Goal: Task Accomplishment & Management: Use online tool/utility

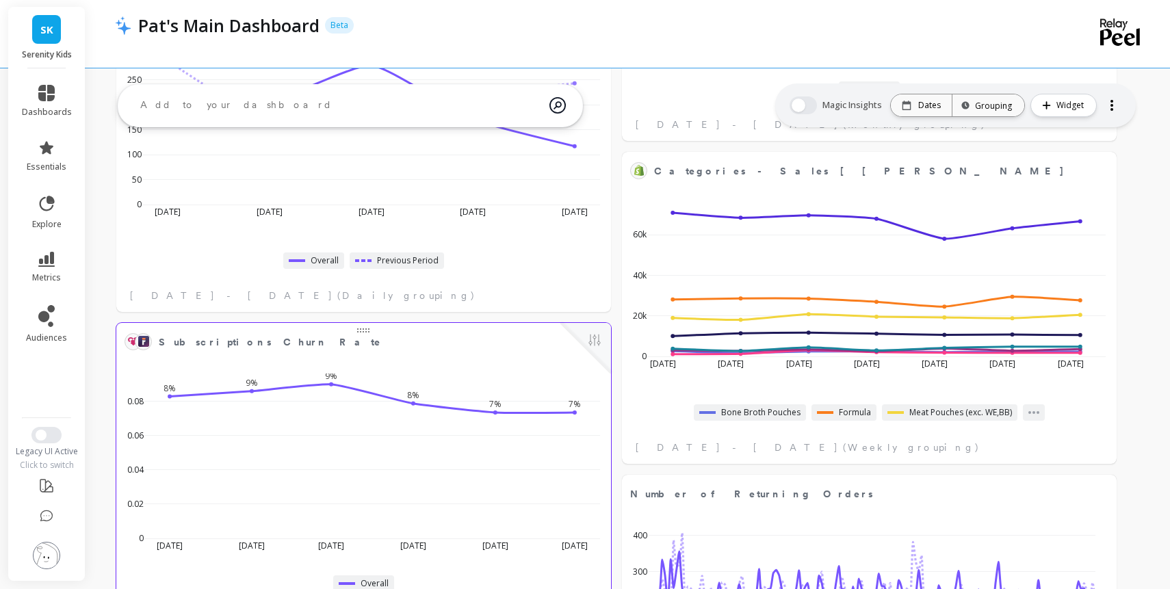
scroll to position [790, 0]
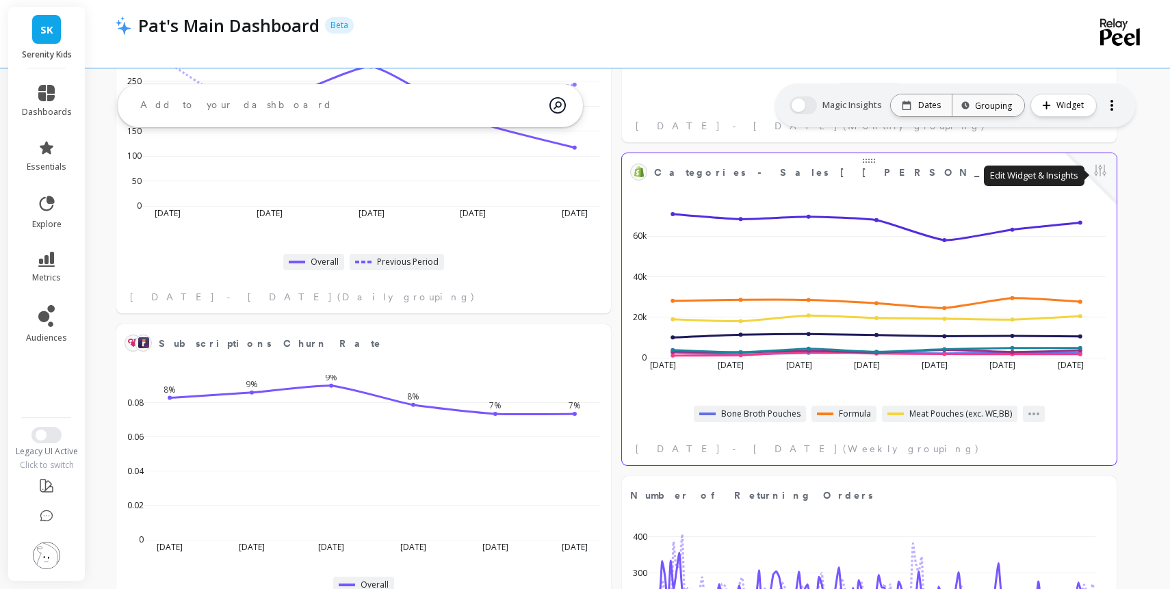
click at [1109, 172] on button at bounding box center [1100, 171] width 16 height 19
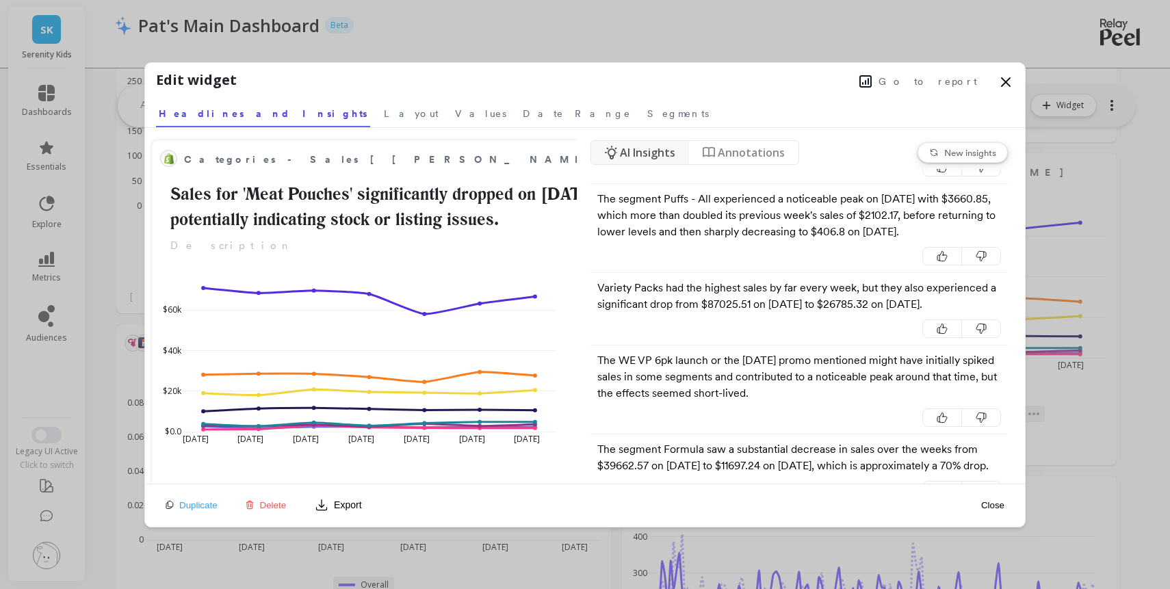
scroll to position [1113, 0]
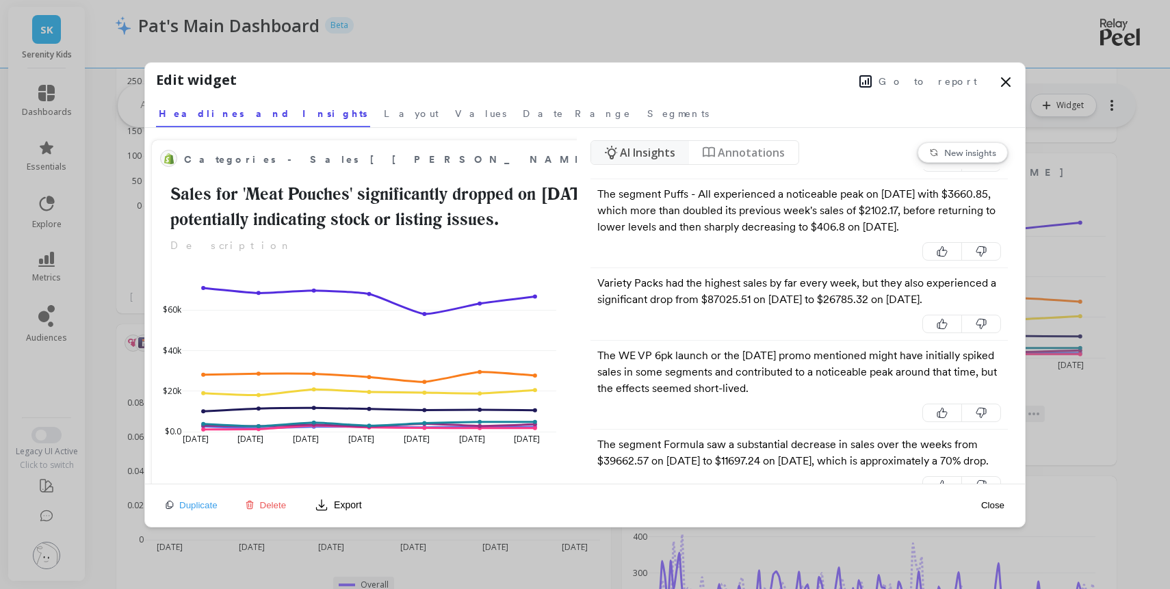
click at [931, 82] on span "Go to report" at bounding box center [928, 82] width 99 height 14
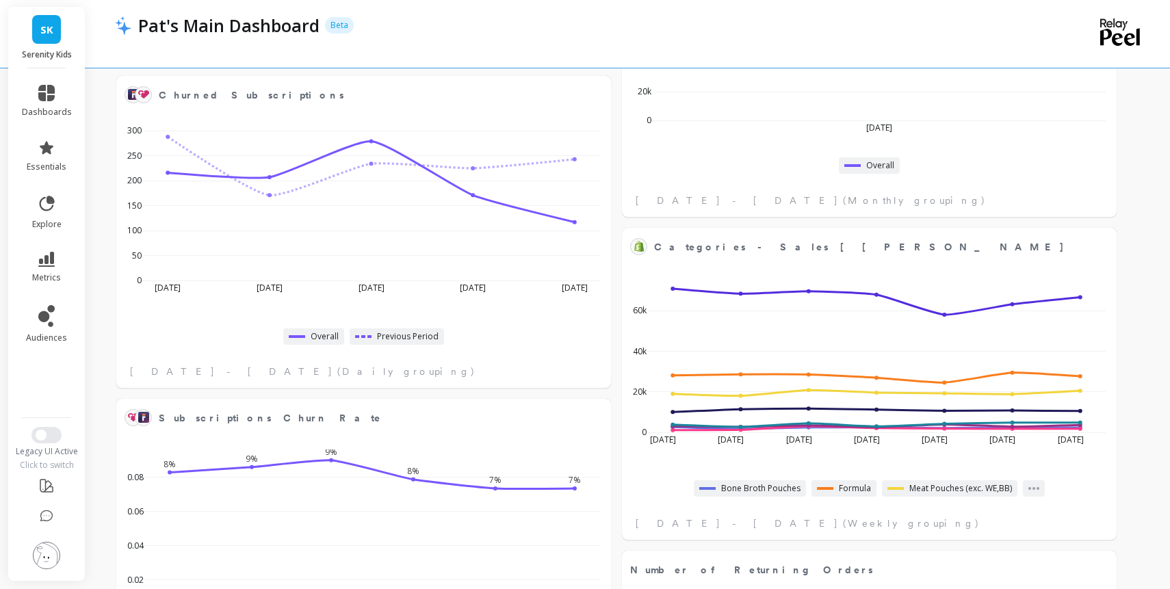
scroll to position [717, 0]
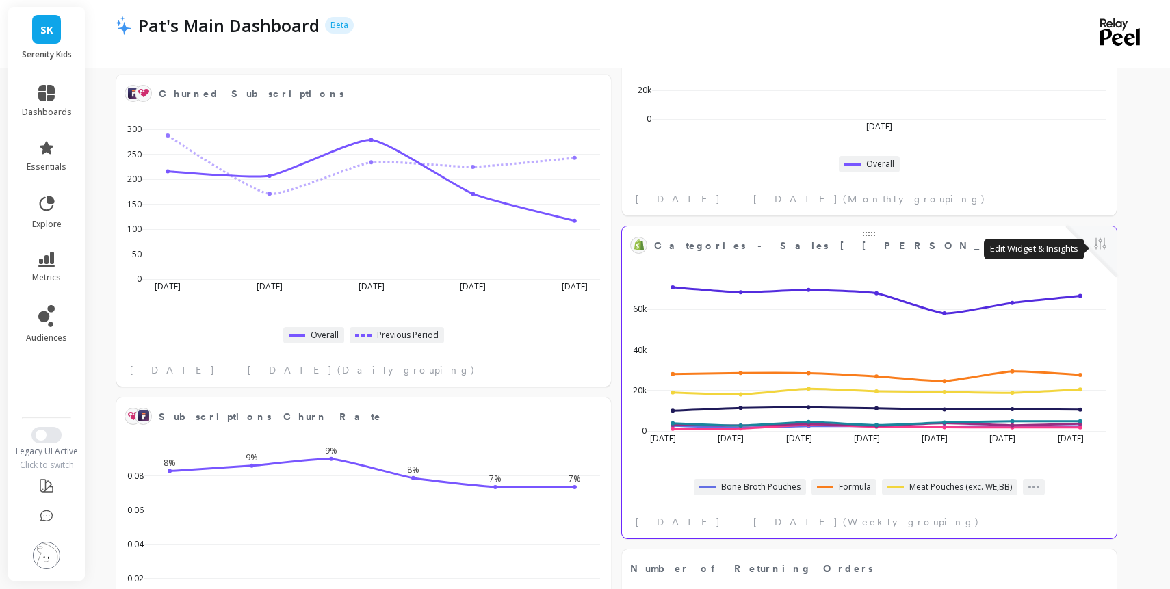
click at [1109, 244] on button at bounding box center [1100, 244] width 16 height 19
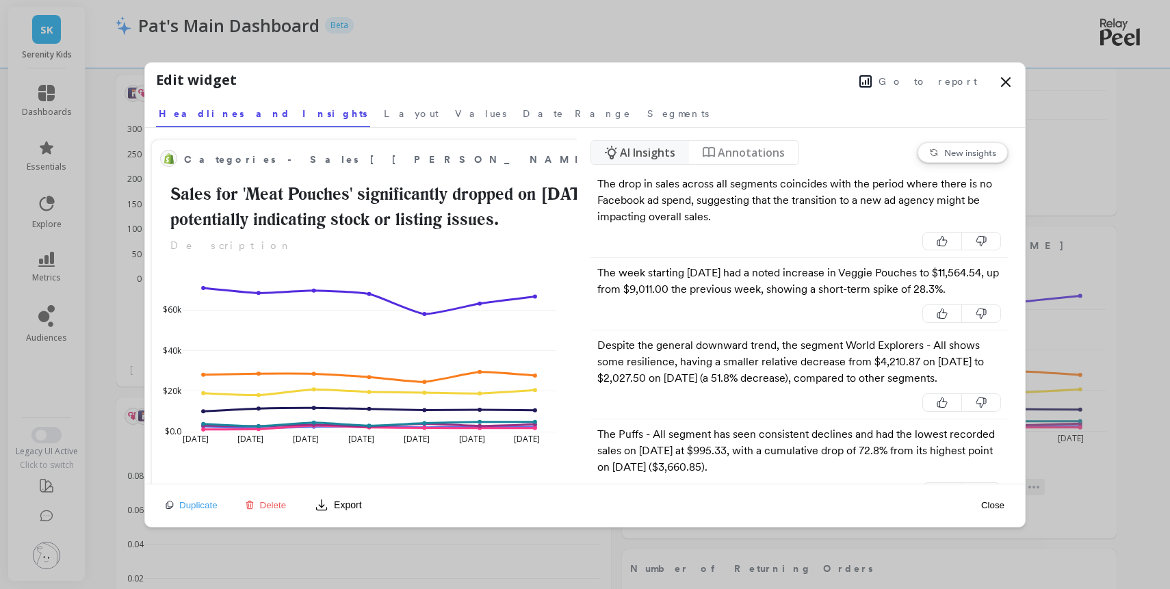
click at [908, 83] on span "Go to report" at bounding box center [928, 82] width 99 height 14
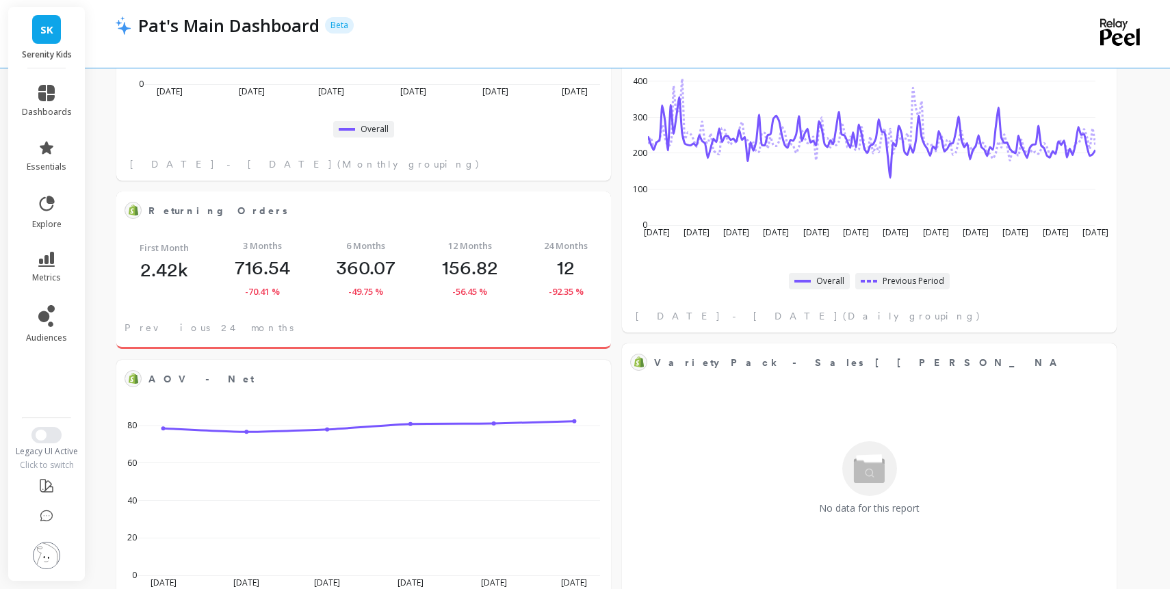
scroll to position [1251, 0]
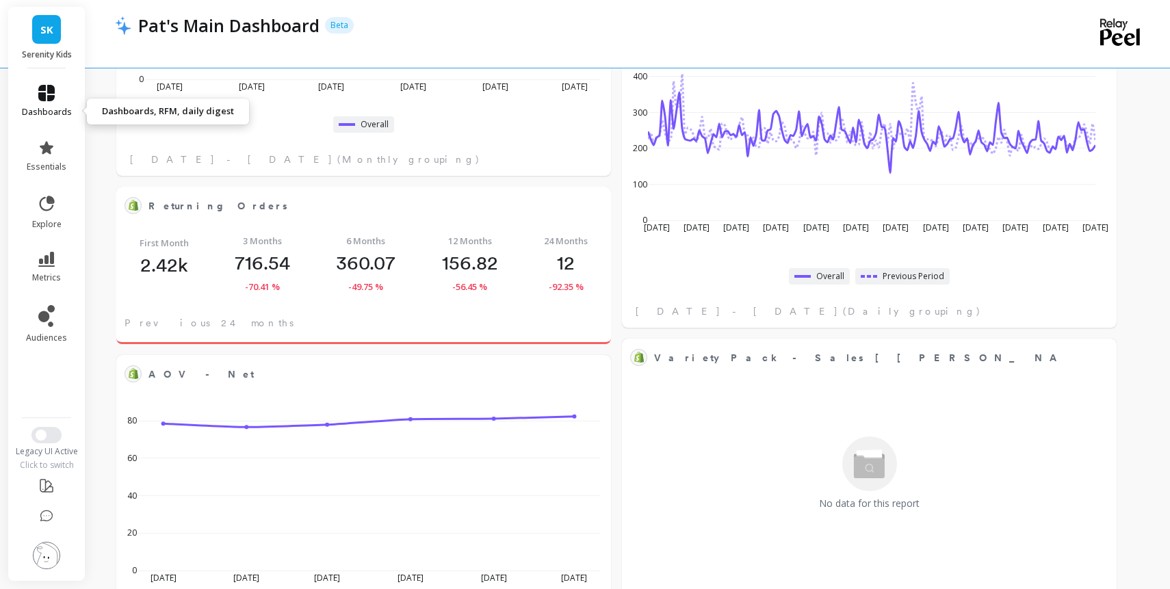
click at [55, 100] on icon at bounding box center [46, 93] width 16 height 16
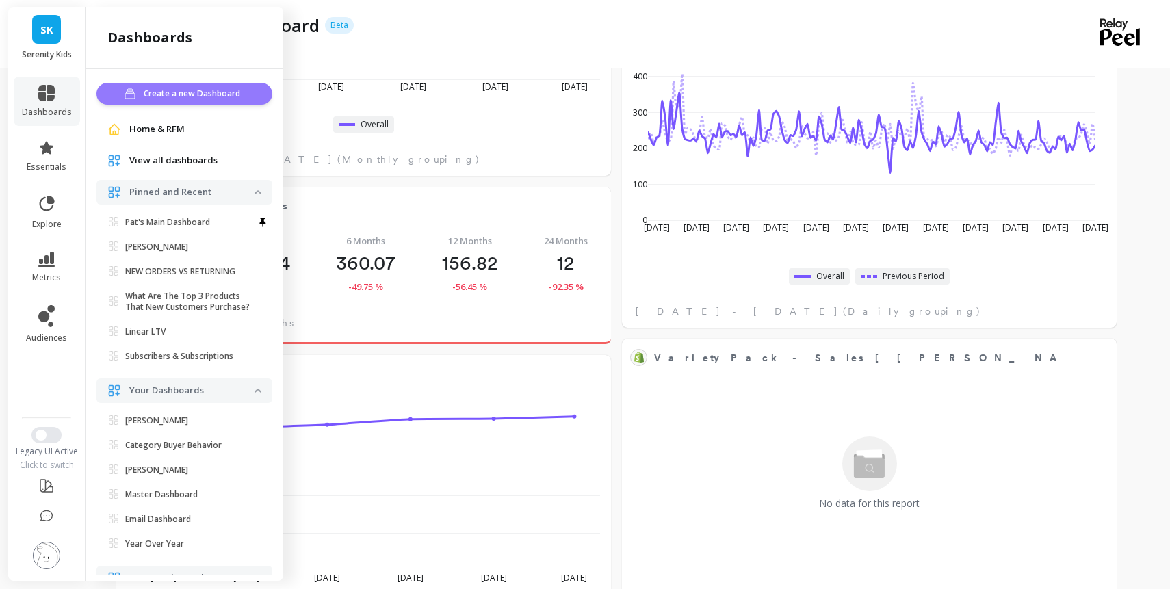
click at [223, 101] on span "Create a new Dashboard" at bounding box center [194, 94] width 101 height 14
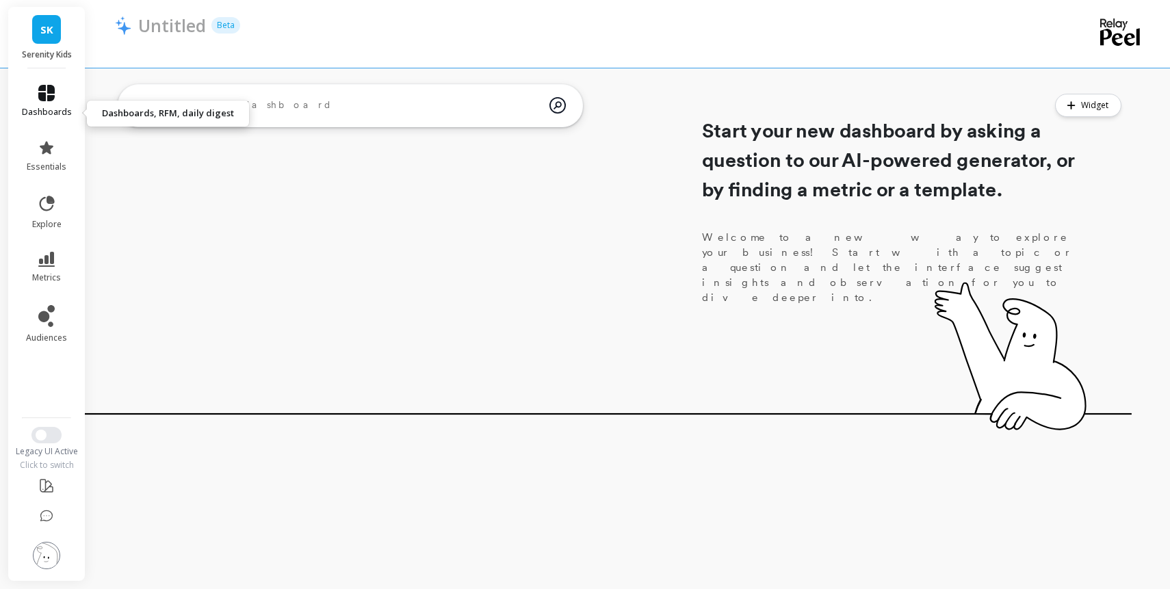
click at [55, 101] on icon at bounding box center [46, 93] width 16 height 16
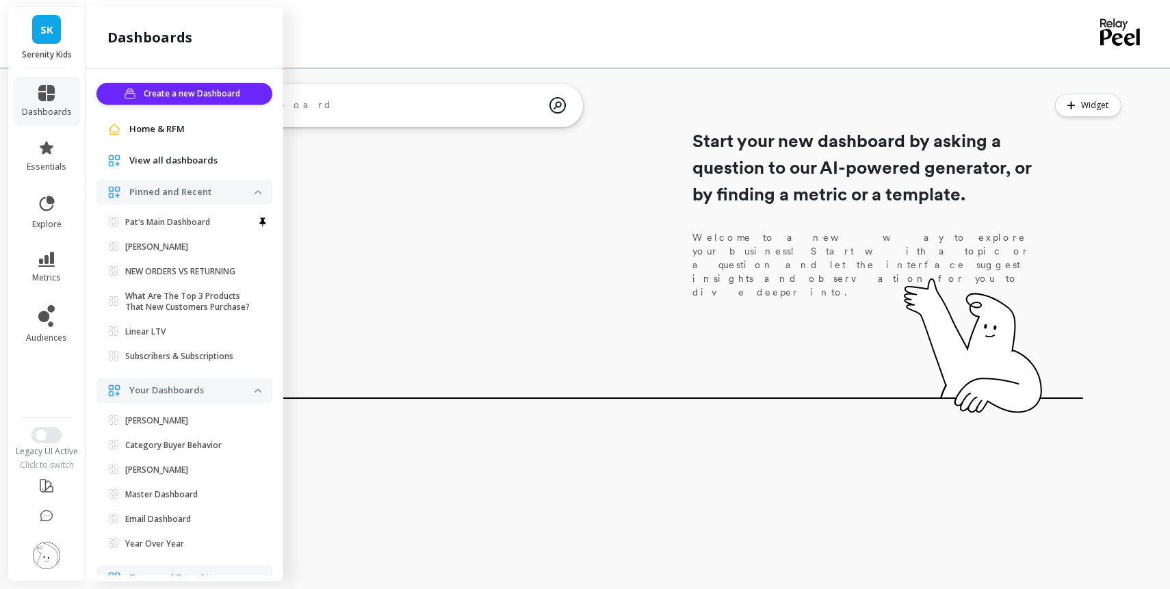
click at [218, 168] on span "View all dashboards" at bounding box center [173, 161] width 88 height 14
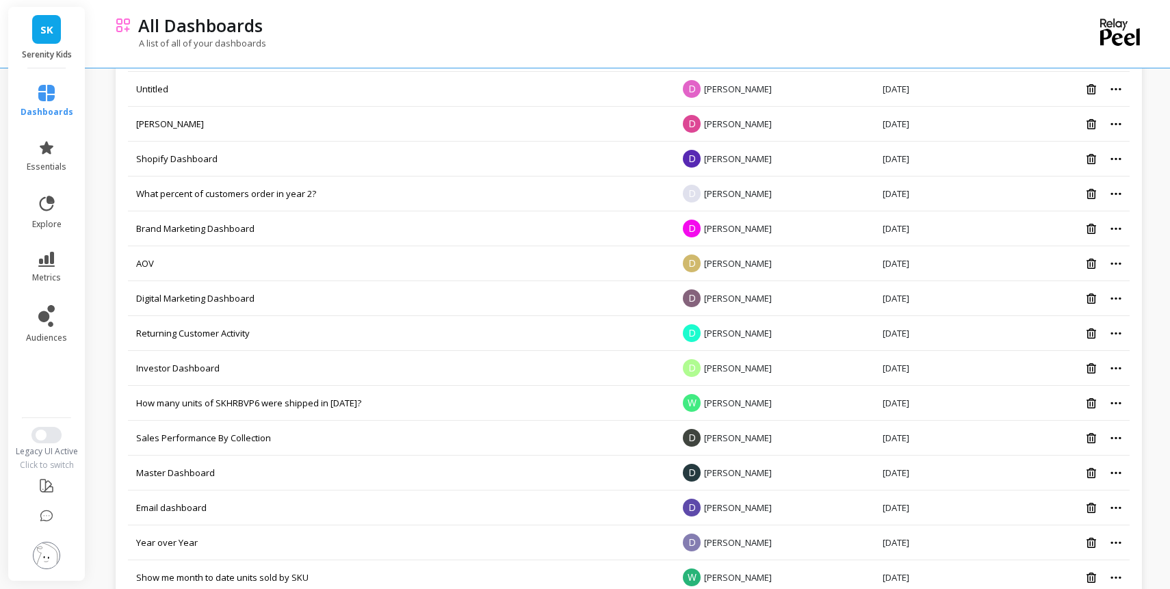
scroll to position [1049, 0]
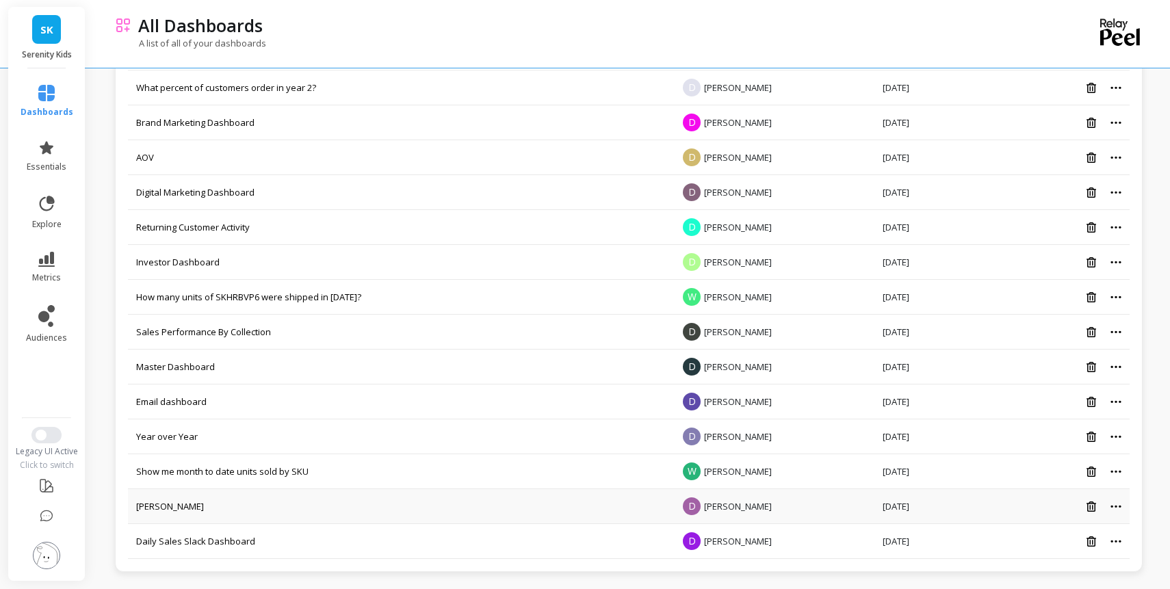
click at [186, 503] on td "[PERSON_NAME]" at bounding box center [399, 506] width 543 height 35
click at [179, 504] on link "[PERSON_NAME]" at bounding box center [170, 506] width 68 height 12
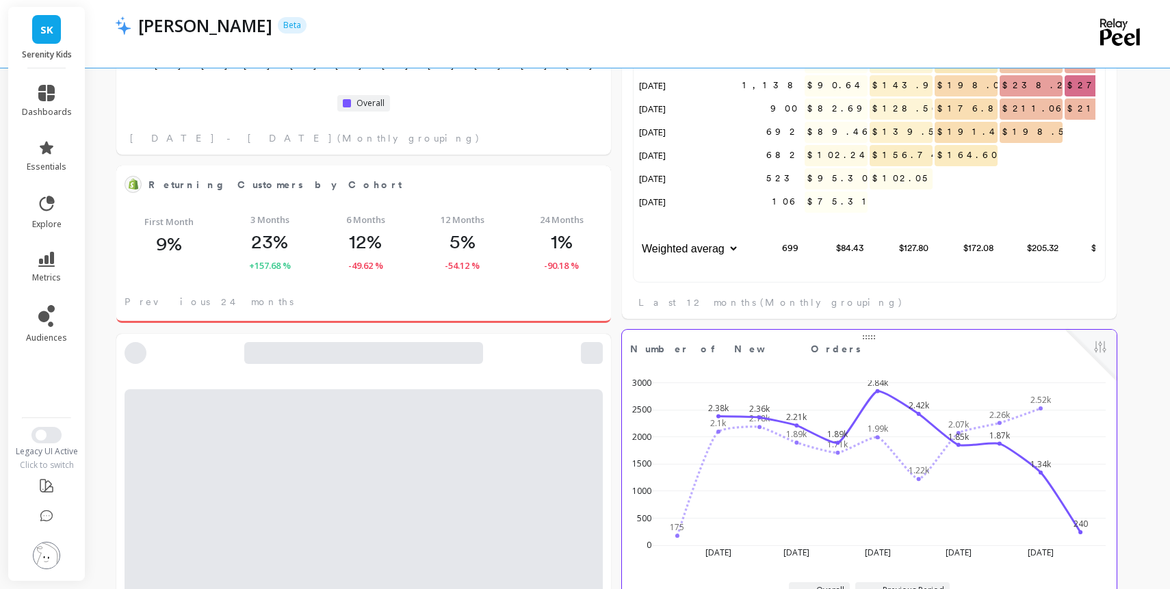
scroll to position [376, 712]
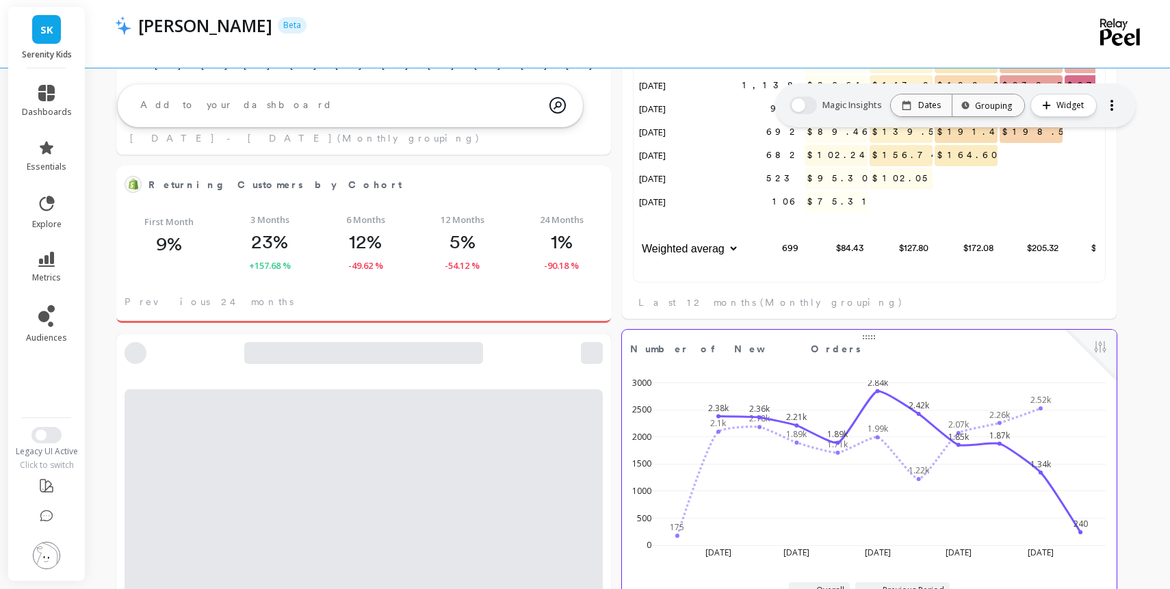
select select "sum"
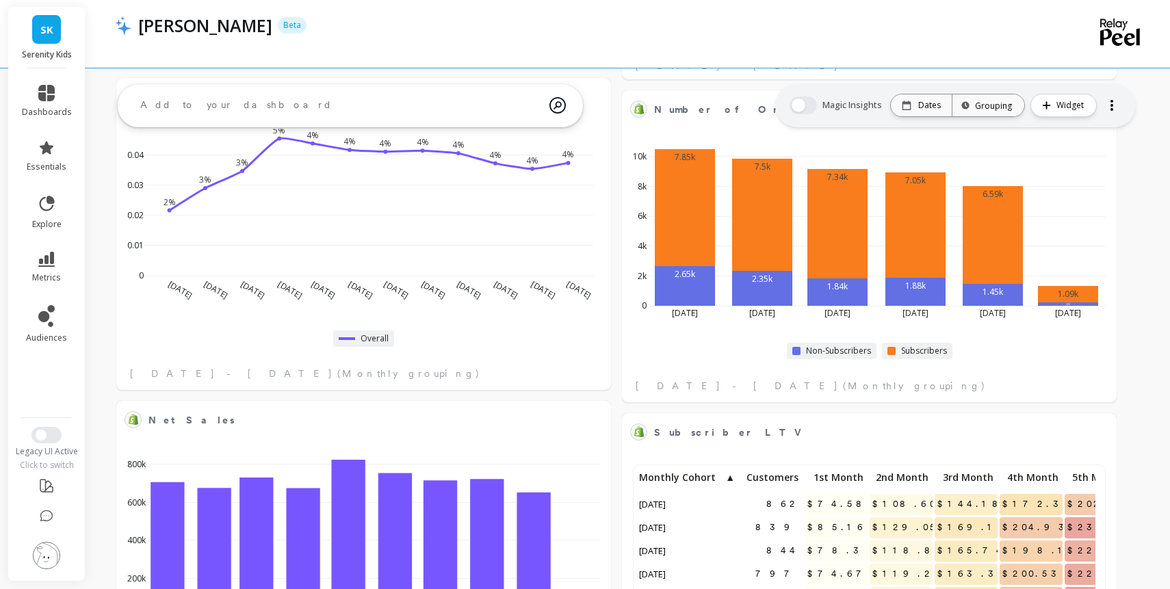
scroll to position [0, 0]
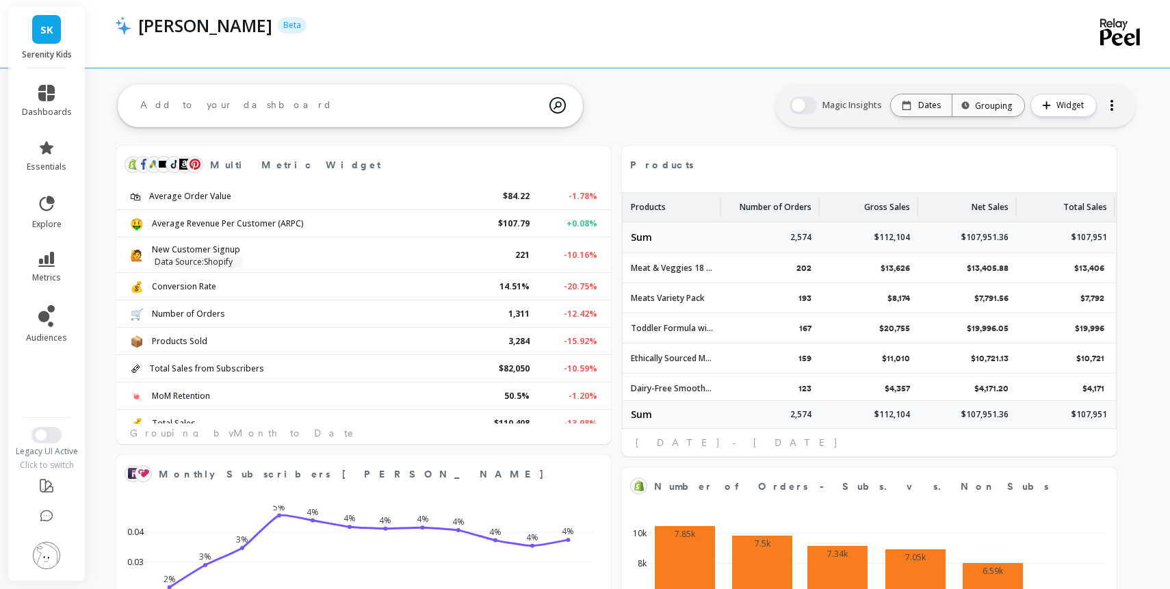
select select "sum"
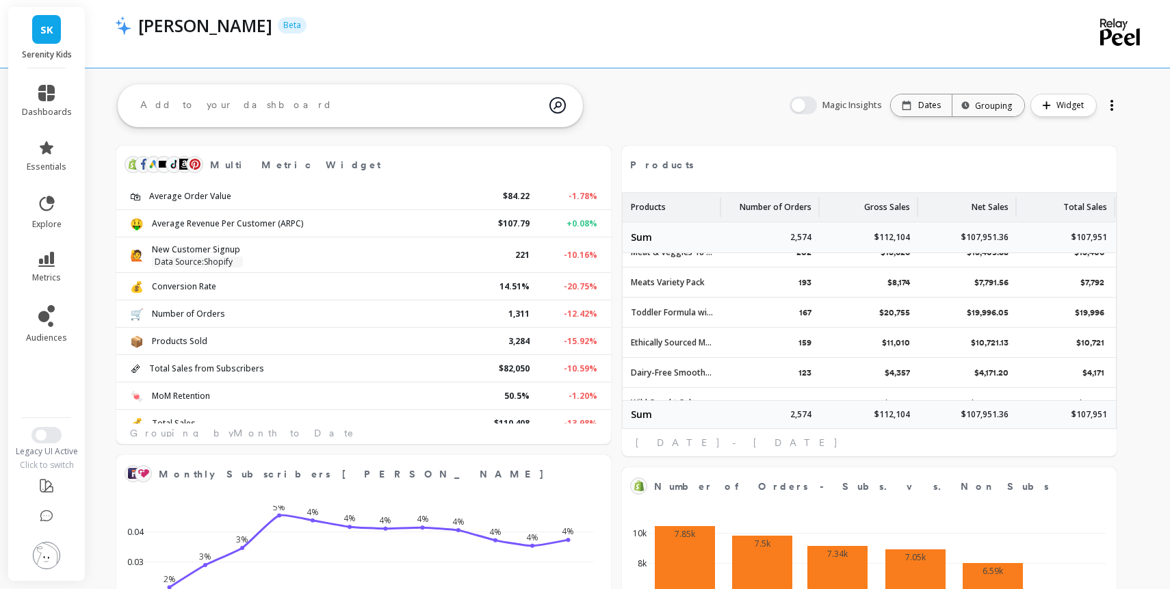
select select "sum"
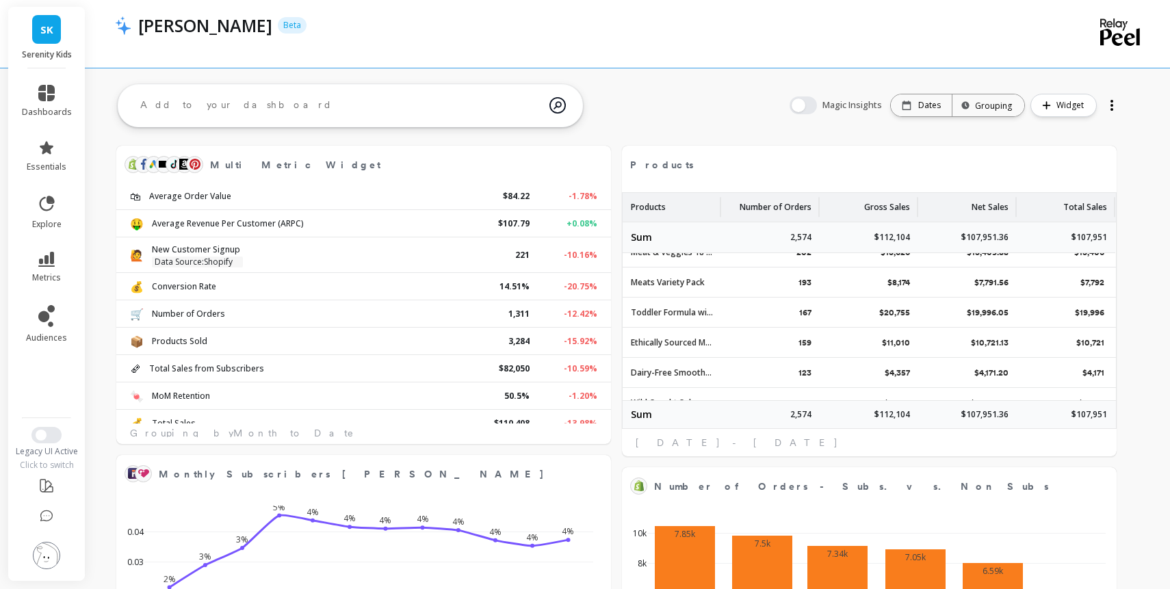
select select "sum"
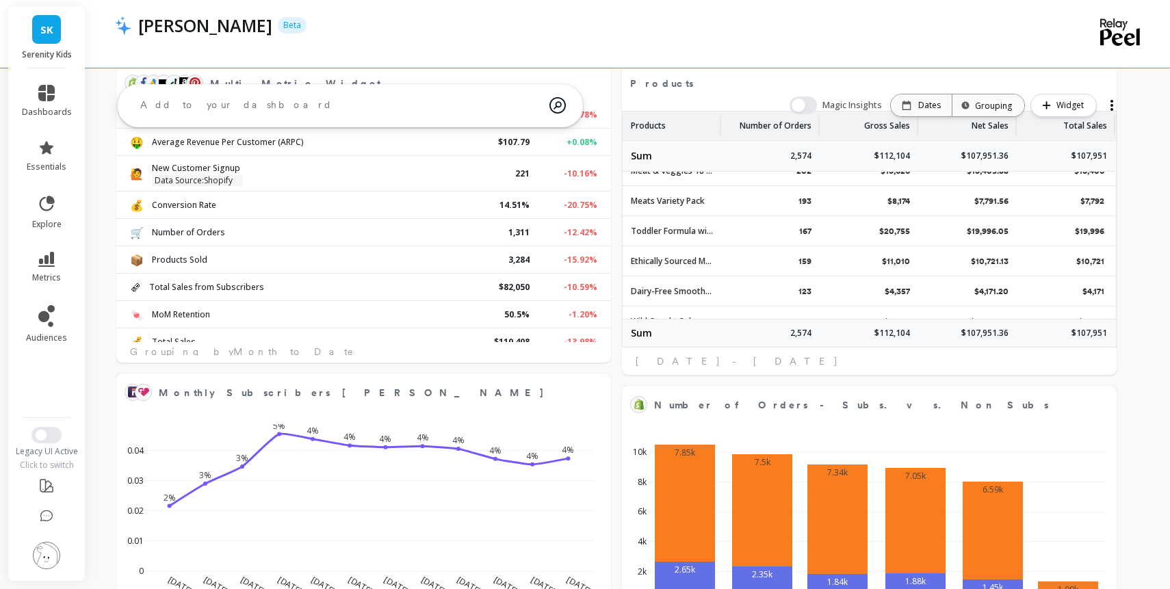
select select "sum"
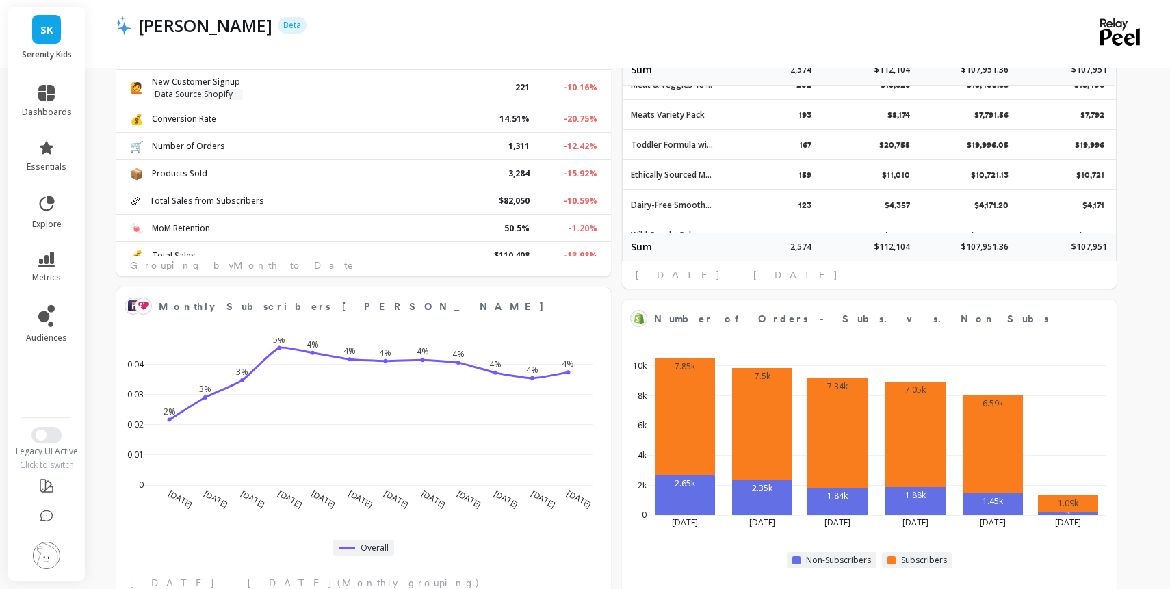
select select "sum"
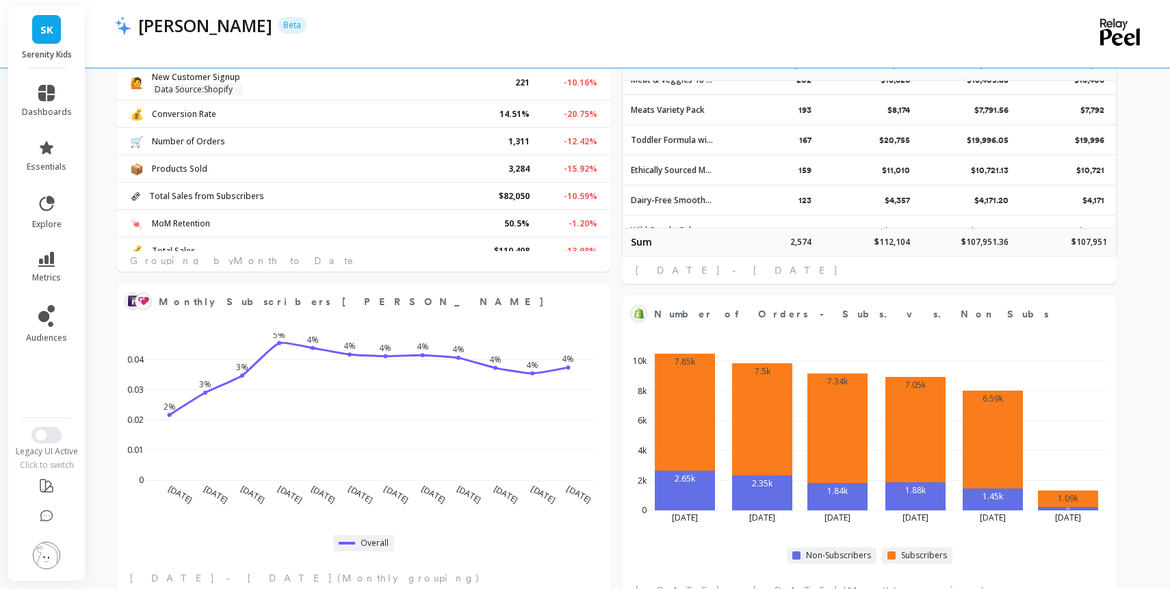
select select "sum"
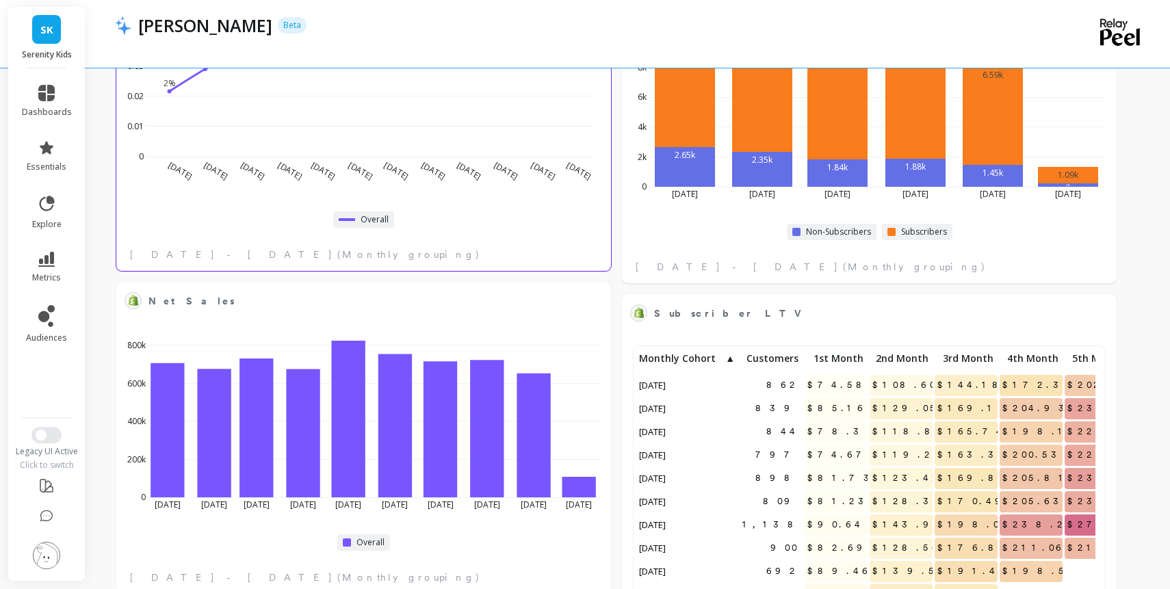
select select "sum"
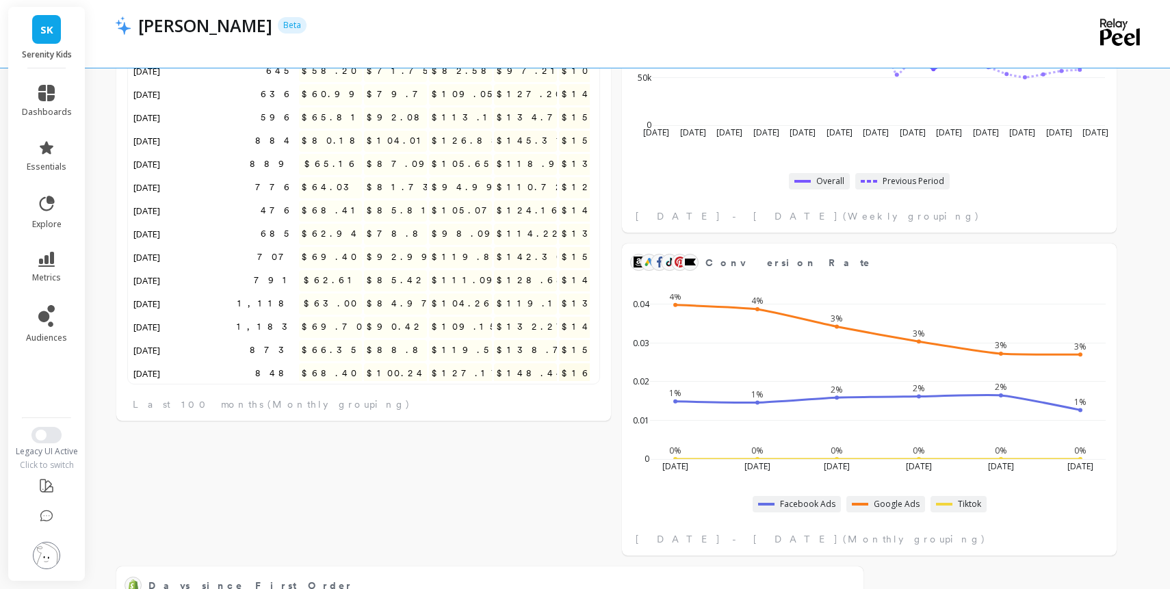
select select "sum"
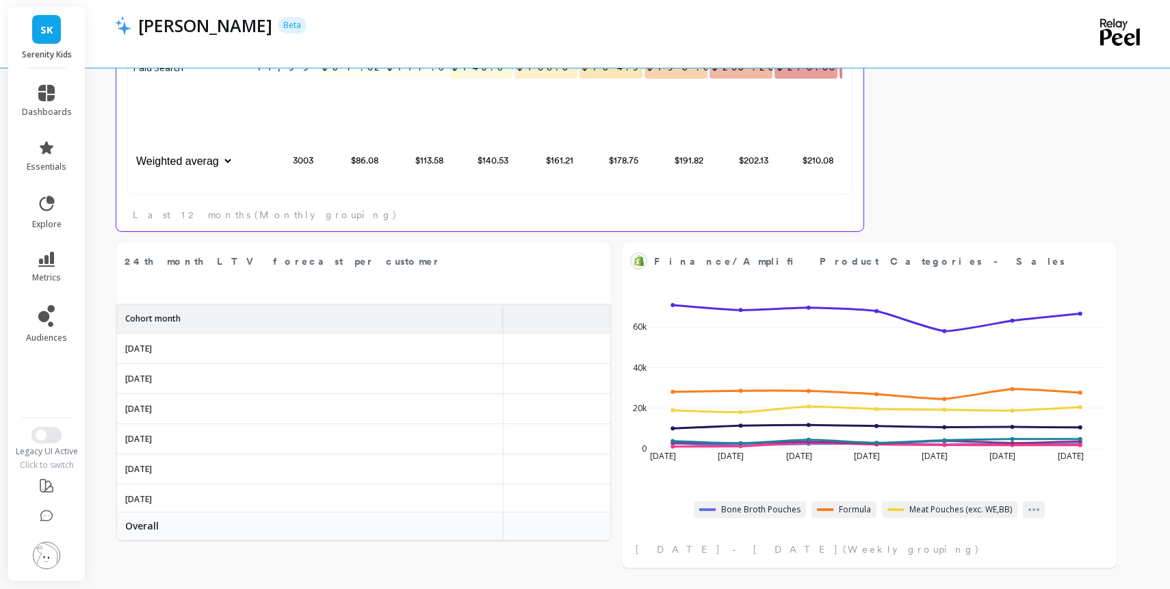
scroll to position [5313, 0]
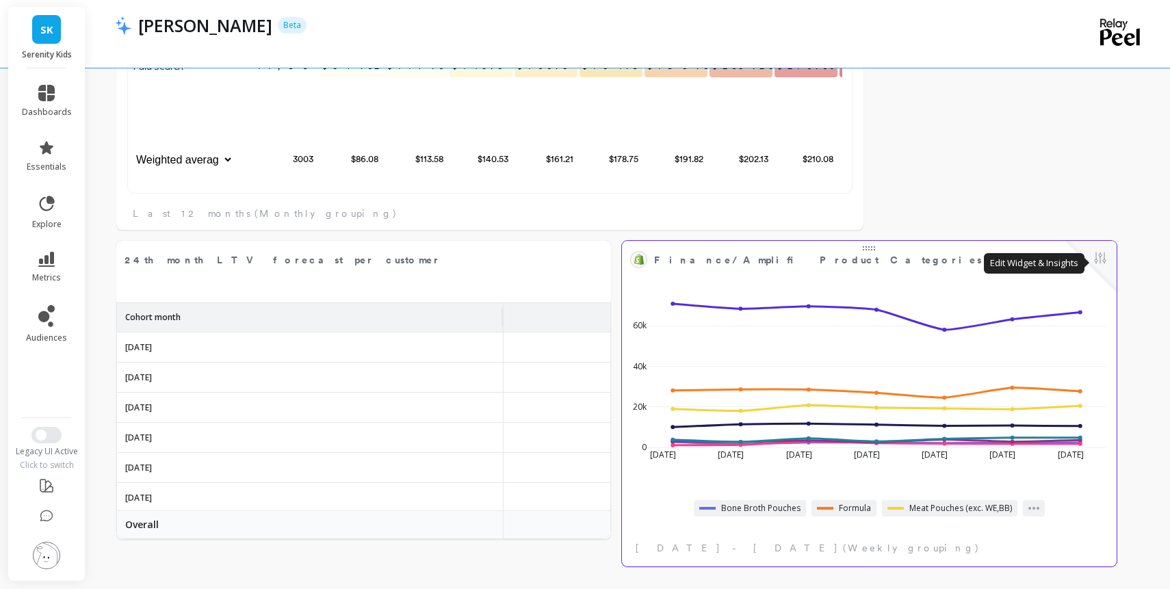
click at [1109, 261] on button at bounding box center [1100, 259] width 16 height 19
select select "sum"
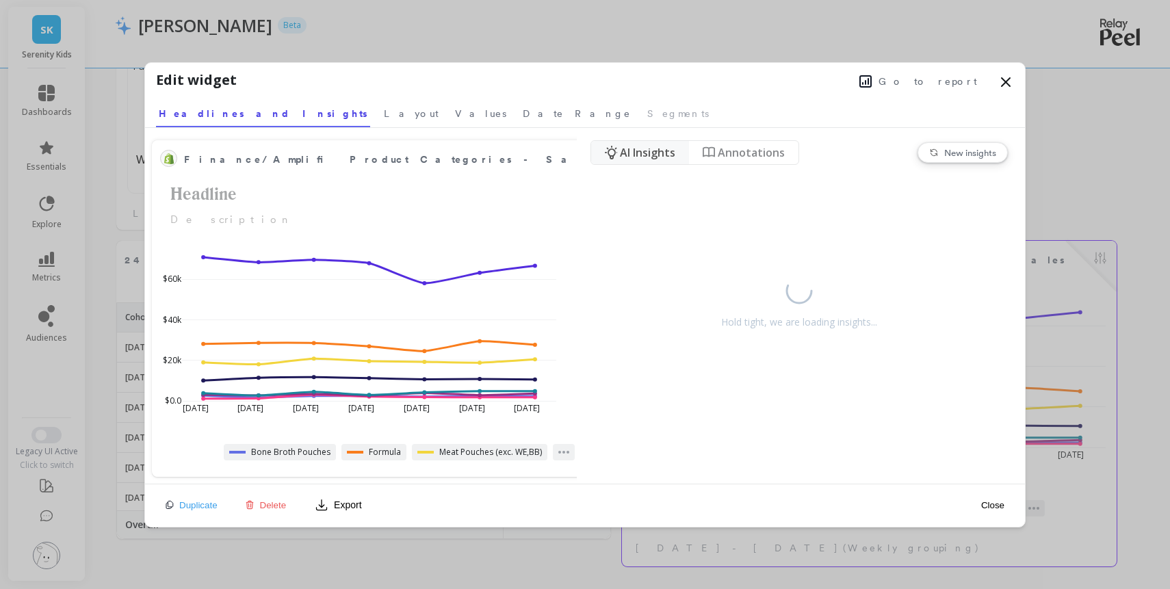
select select "sum"
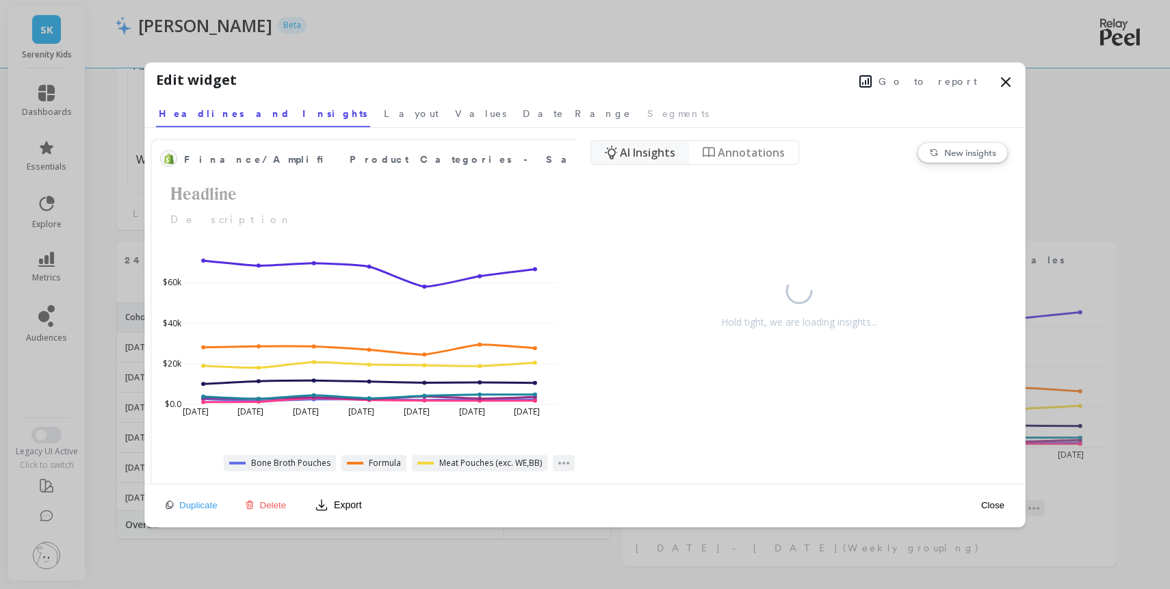
select select "sum"
click at [910, 82] on span "Go to report" at bounding box center [928, 82] width 99 height 14
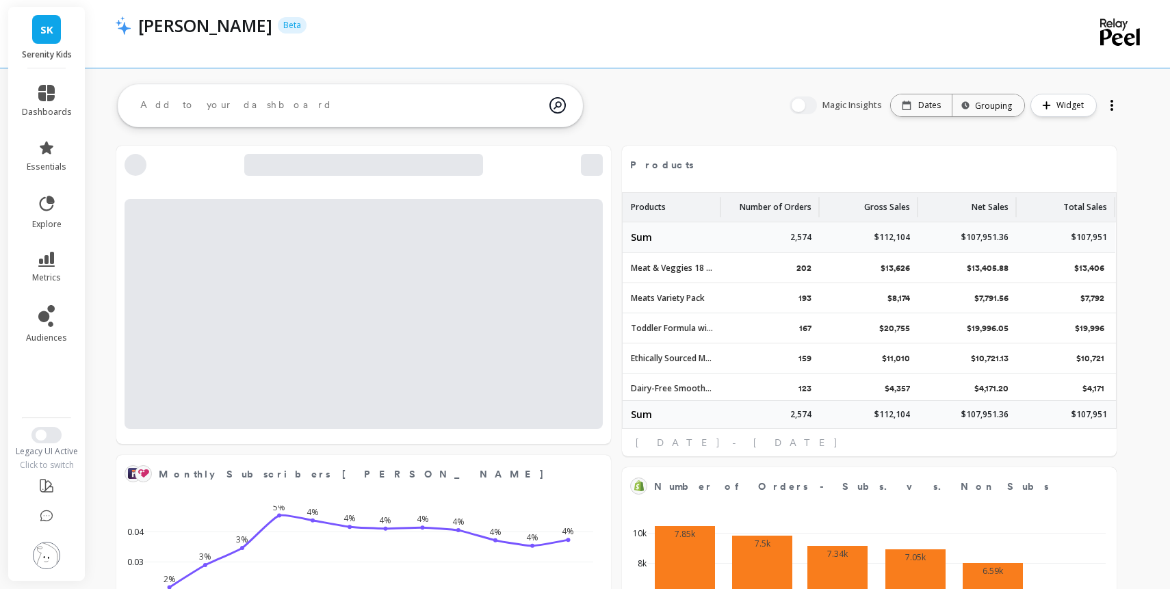
select select "sum"
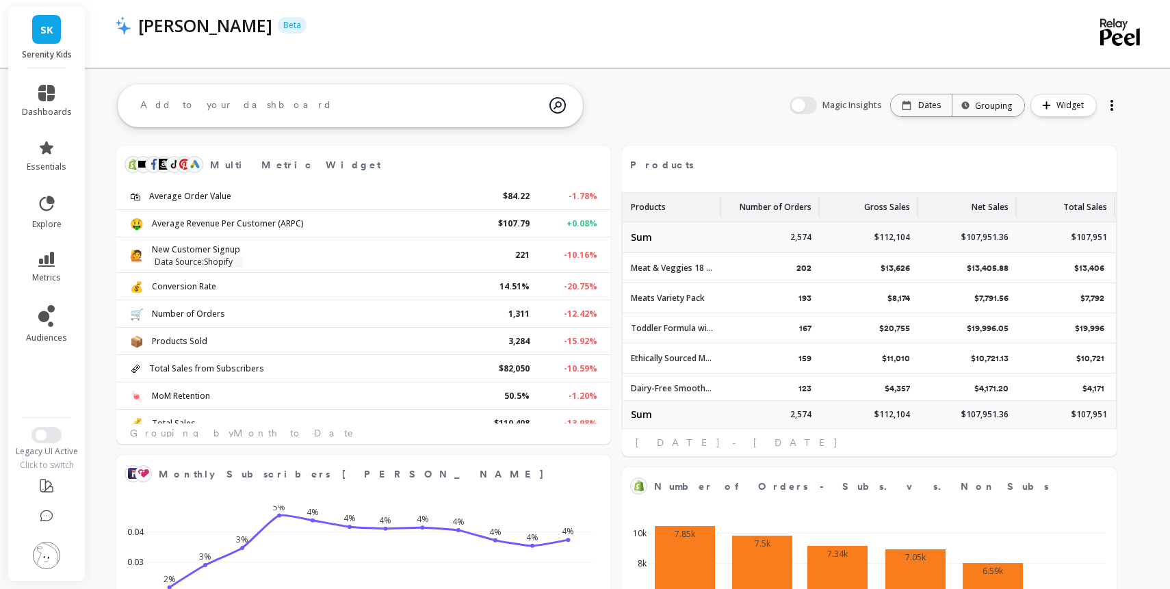
select select "sum"
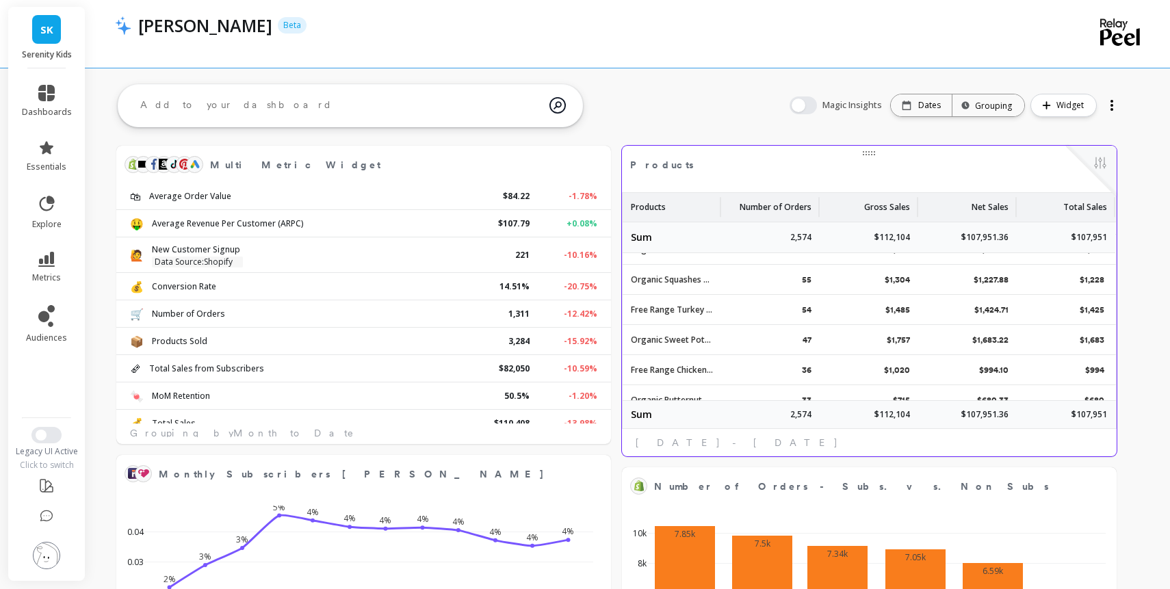
scroll to position [569, 0]
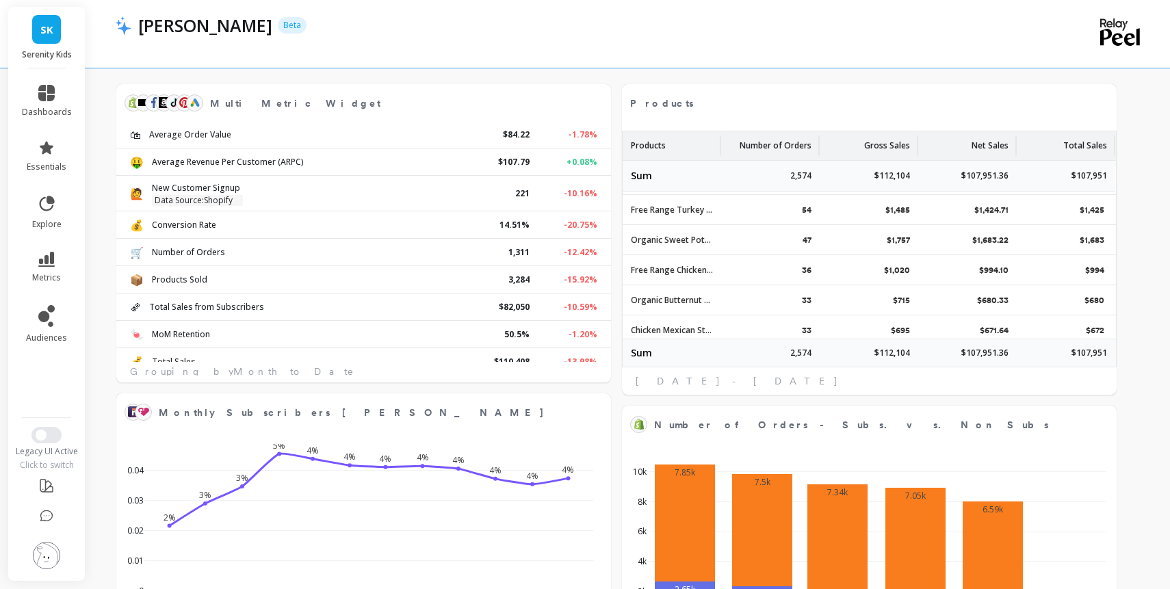
select select "sum"
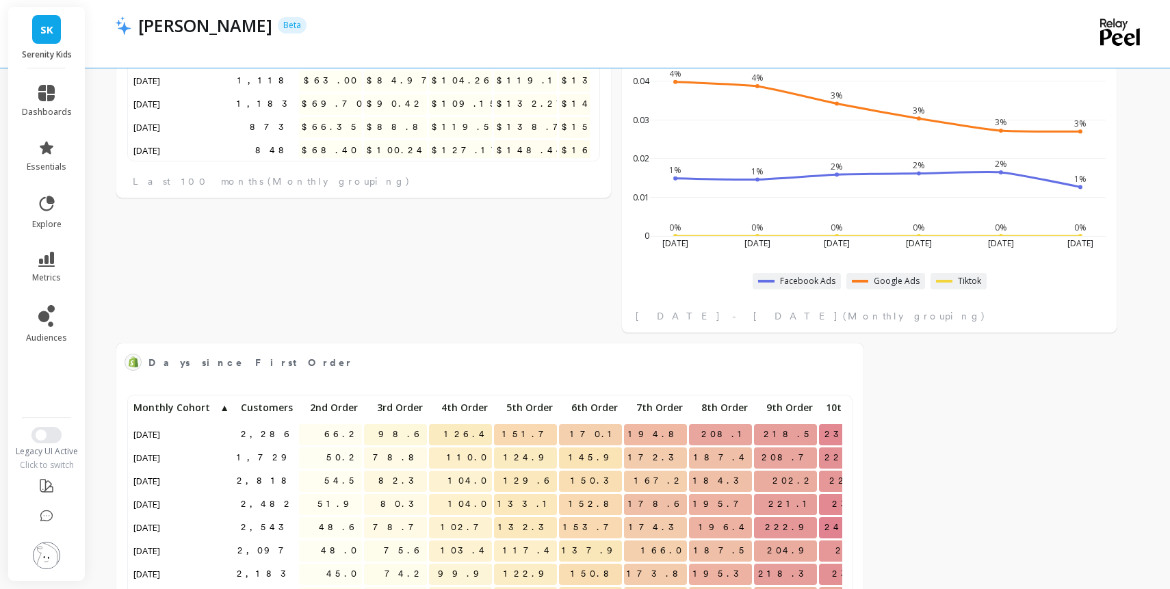
select select "sum"
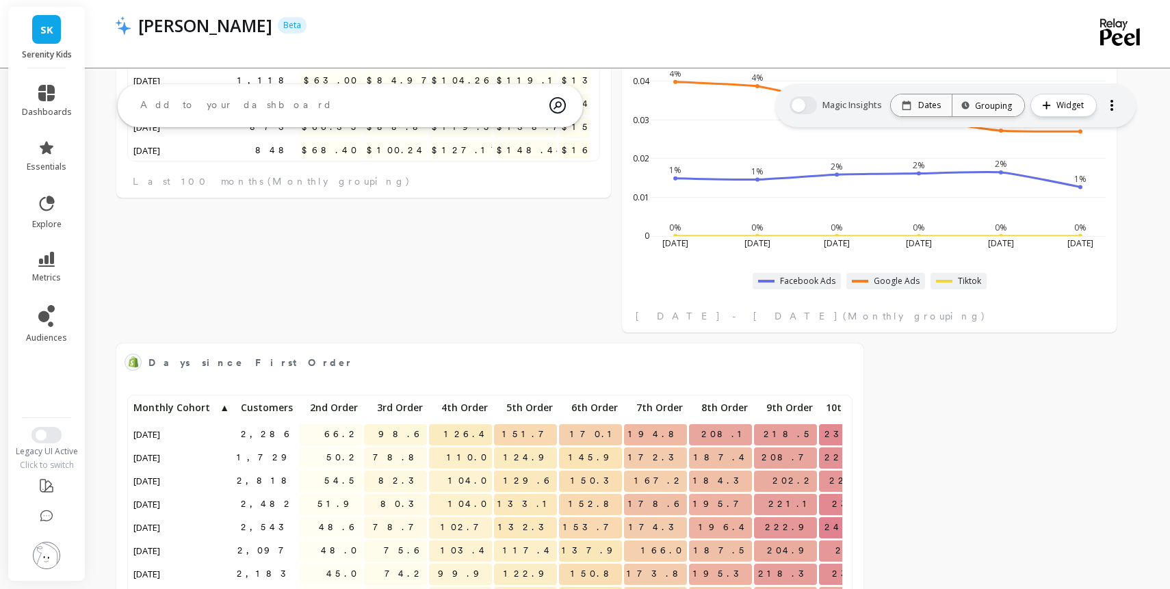
scroll to position [756, 0]
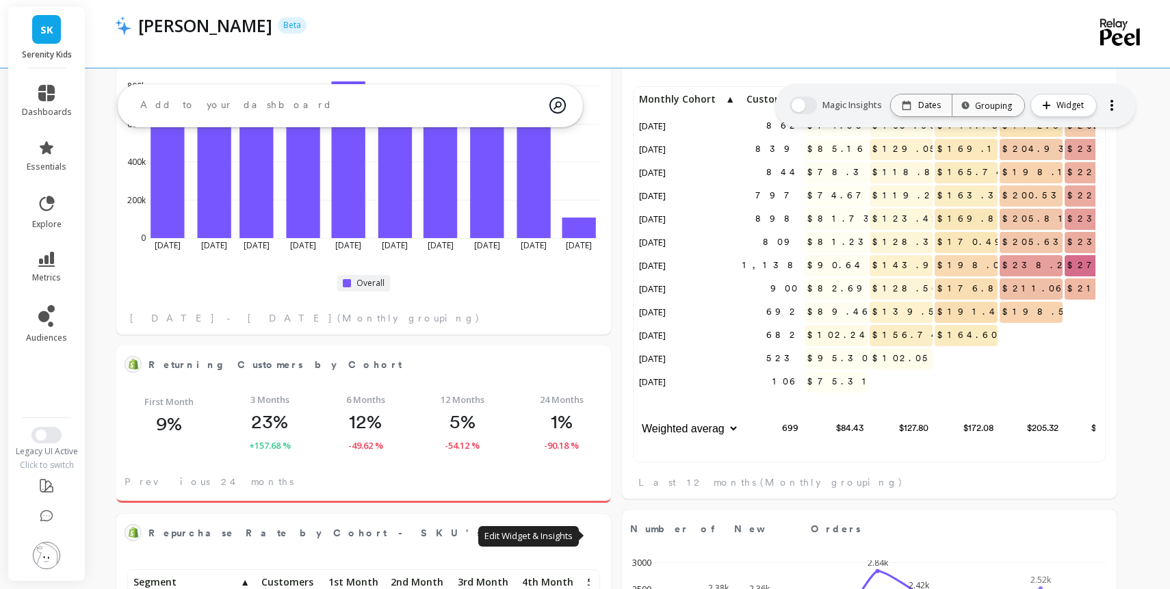
select select "sum"
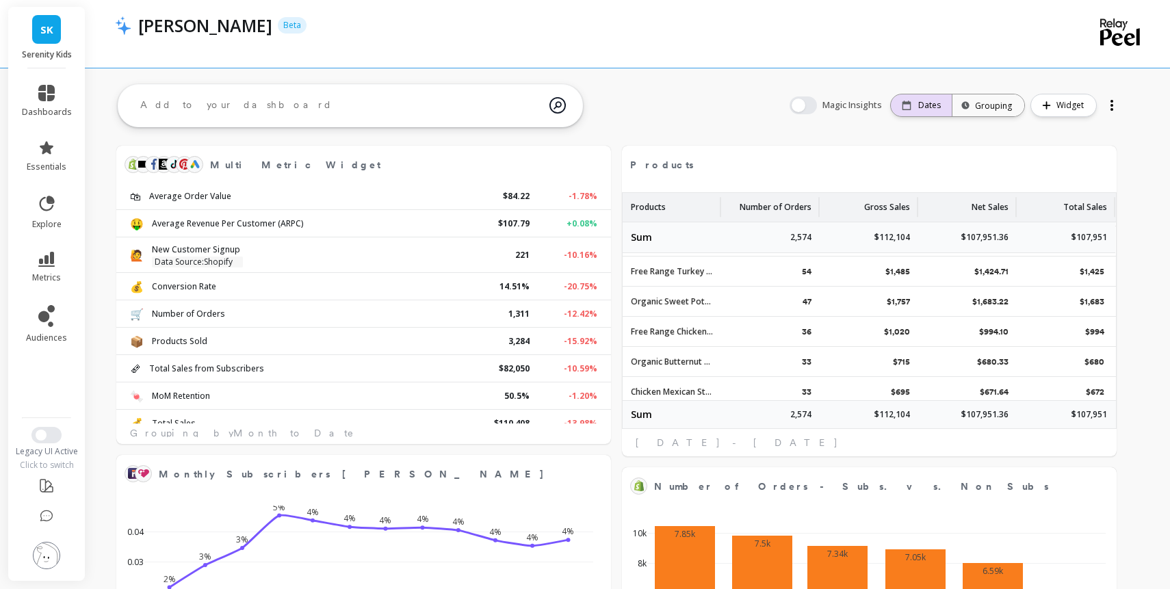
click at [918, 107] on p "Dates" at bounding box center [929, 105] width 23 height 11
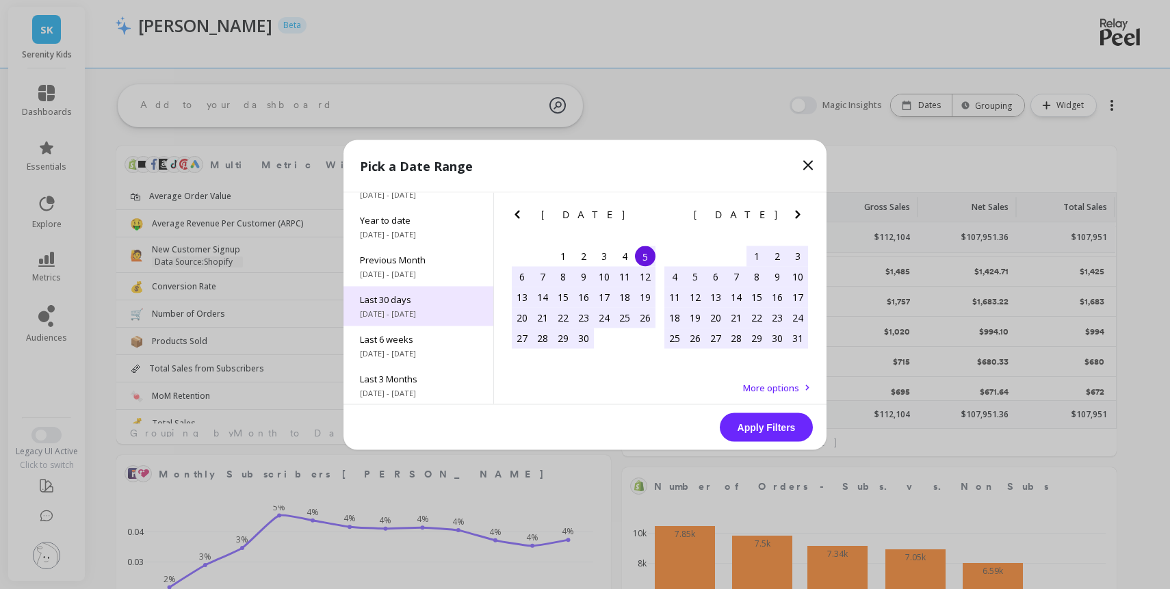
scroll to position [27, 0]
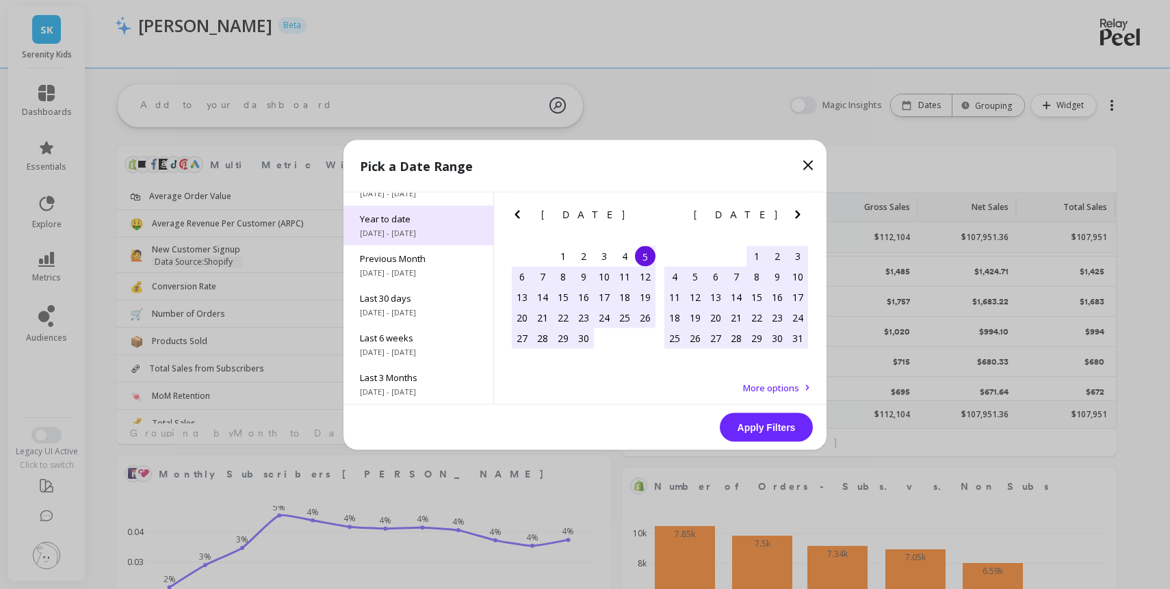
click at [428, 238] on span "[DATE] - [DATE]" at bounding box center [418, 232] width 117 height 11
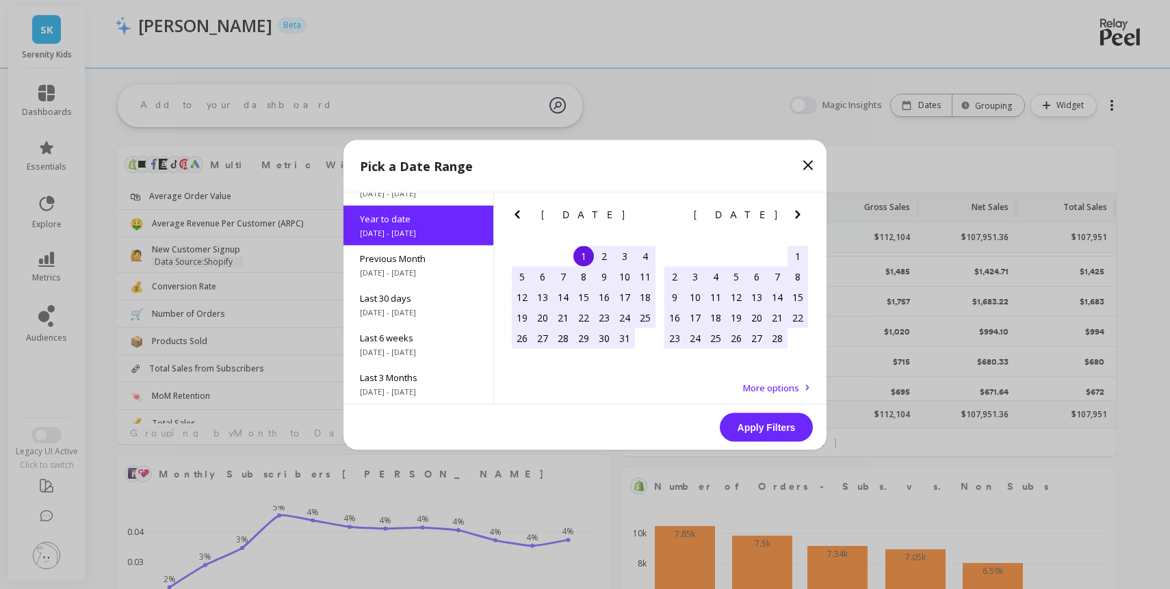
scroll to position [0, 0]
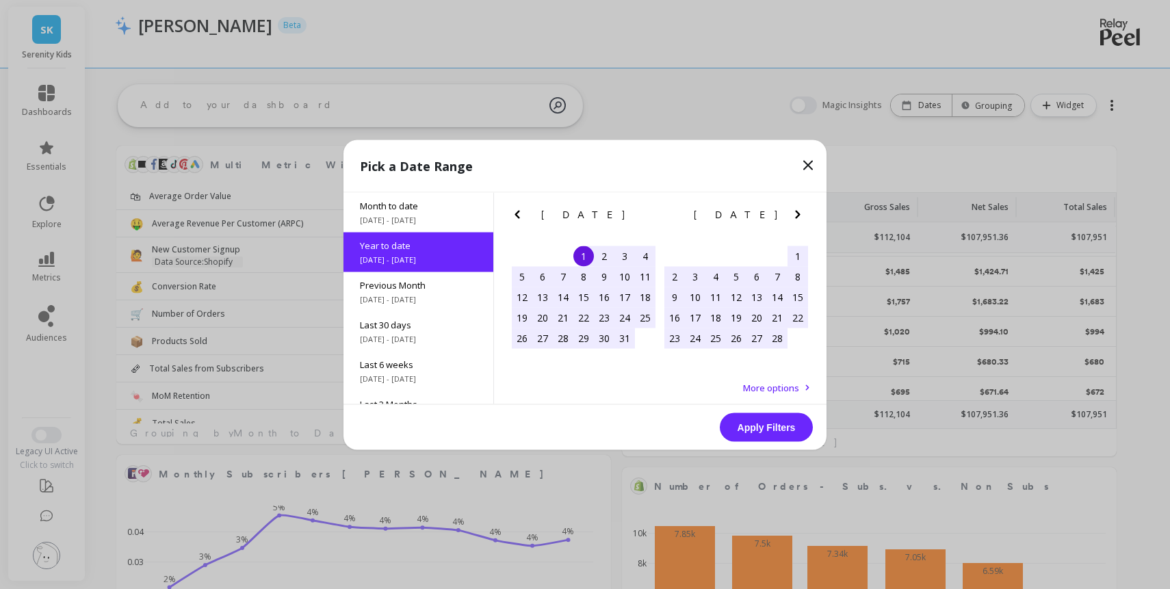
click at [753, 430] on button "Apply Filters" at bounding box center [766, 427] width 93 height 29
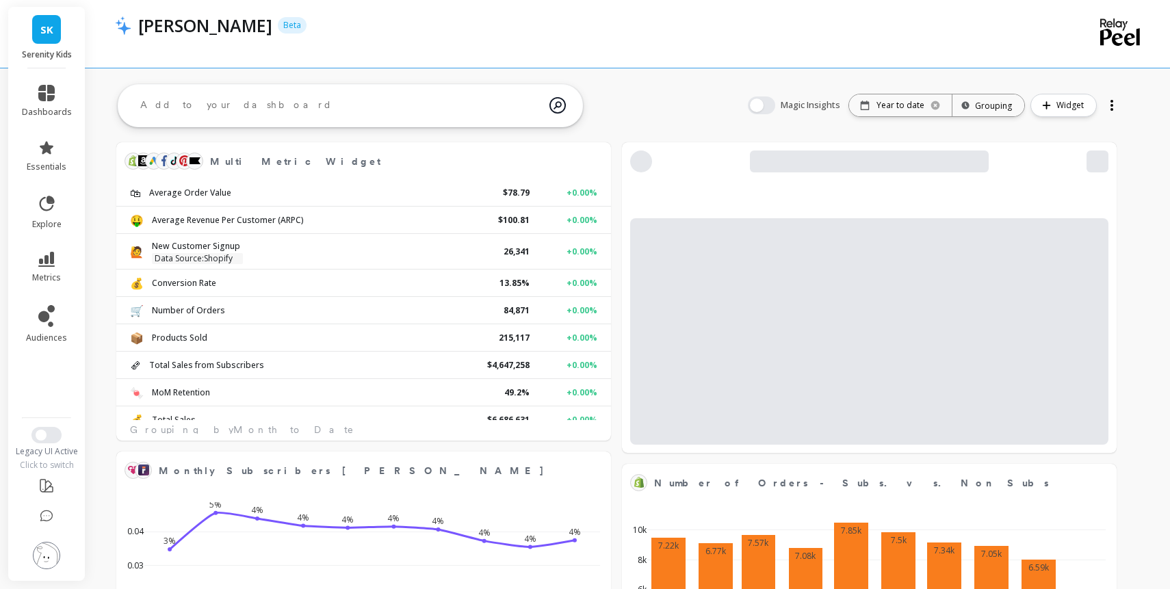
scroll to position [376, 459]
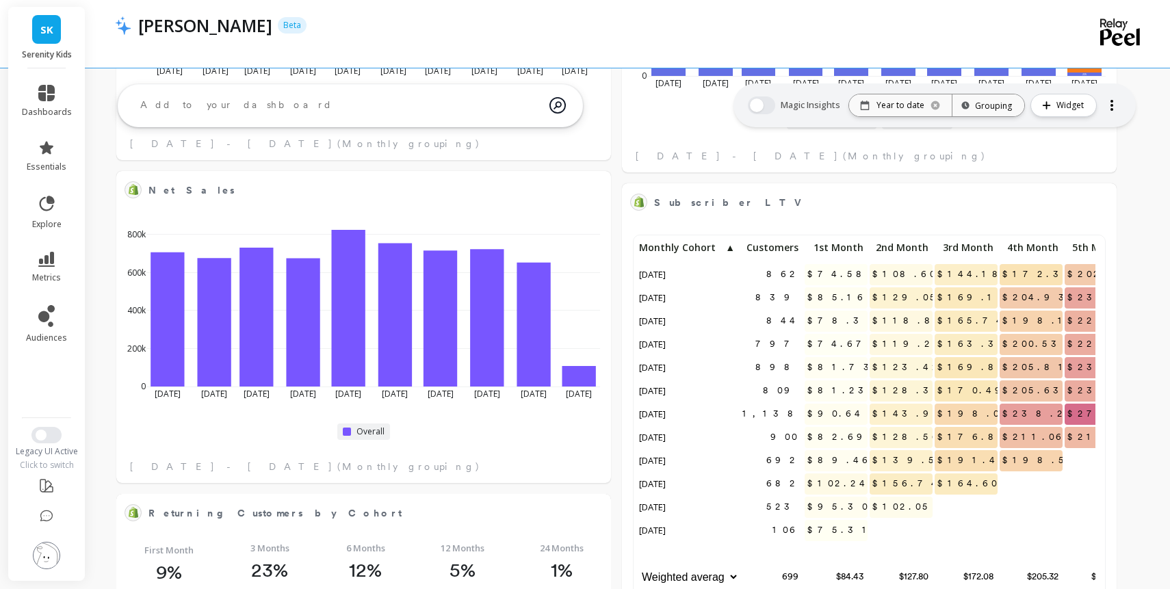
select select "sum"
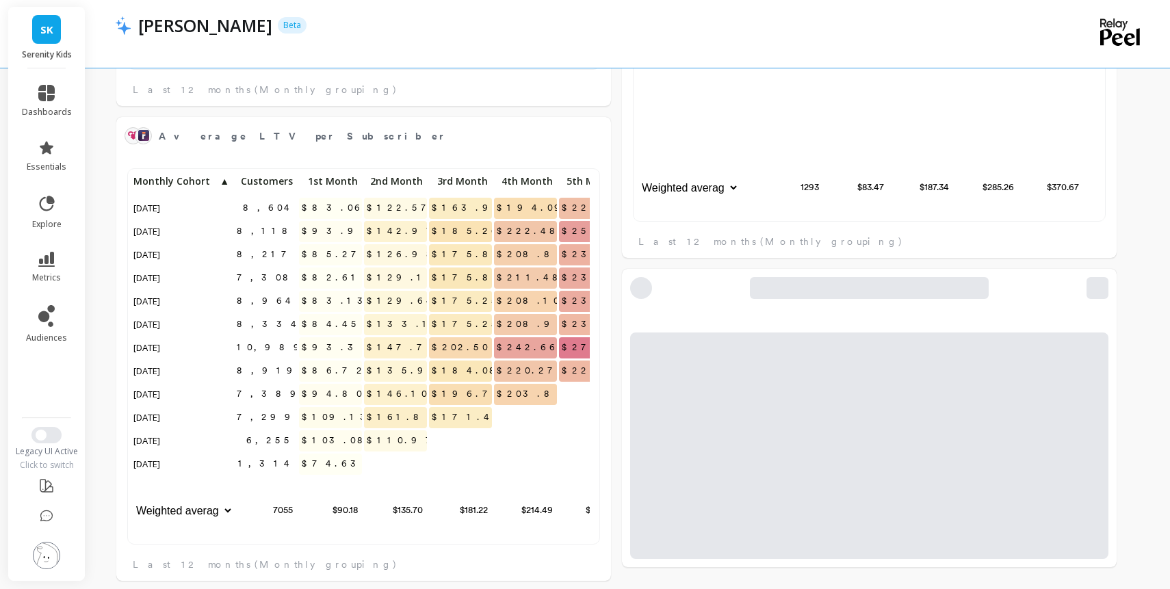
select select "sum"
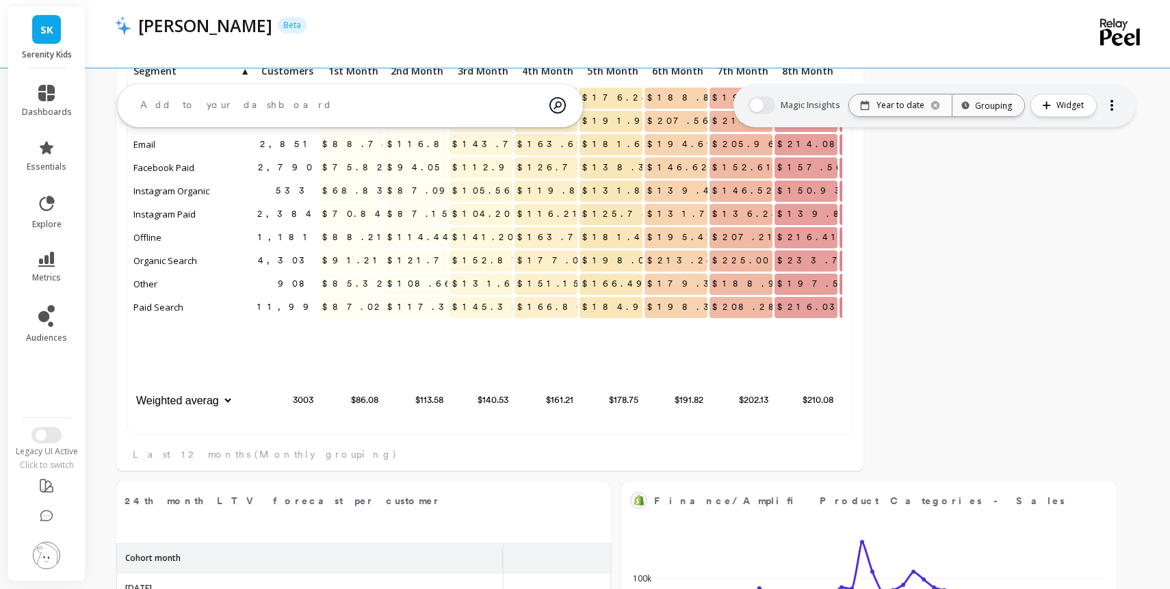
select select "sum"
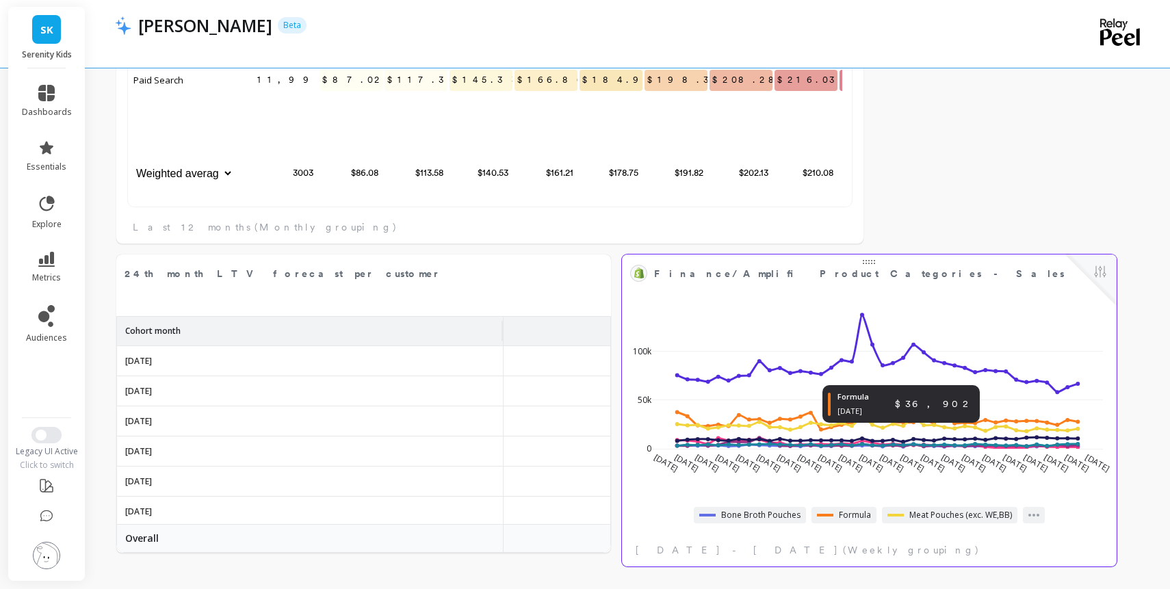
select select "sum"
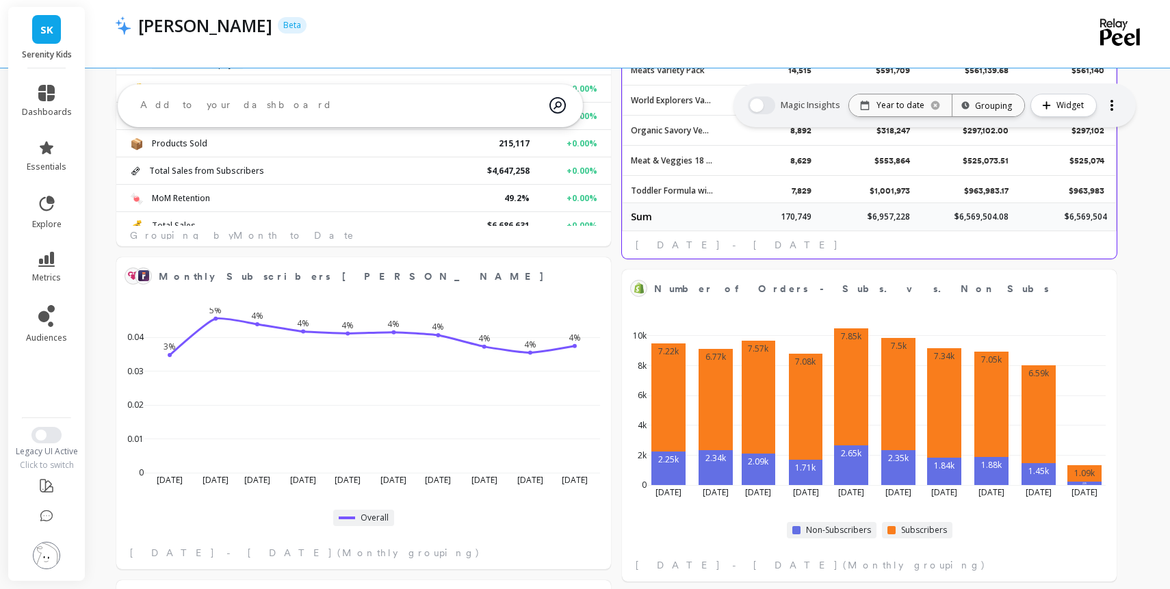
select select "sum"
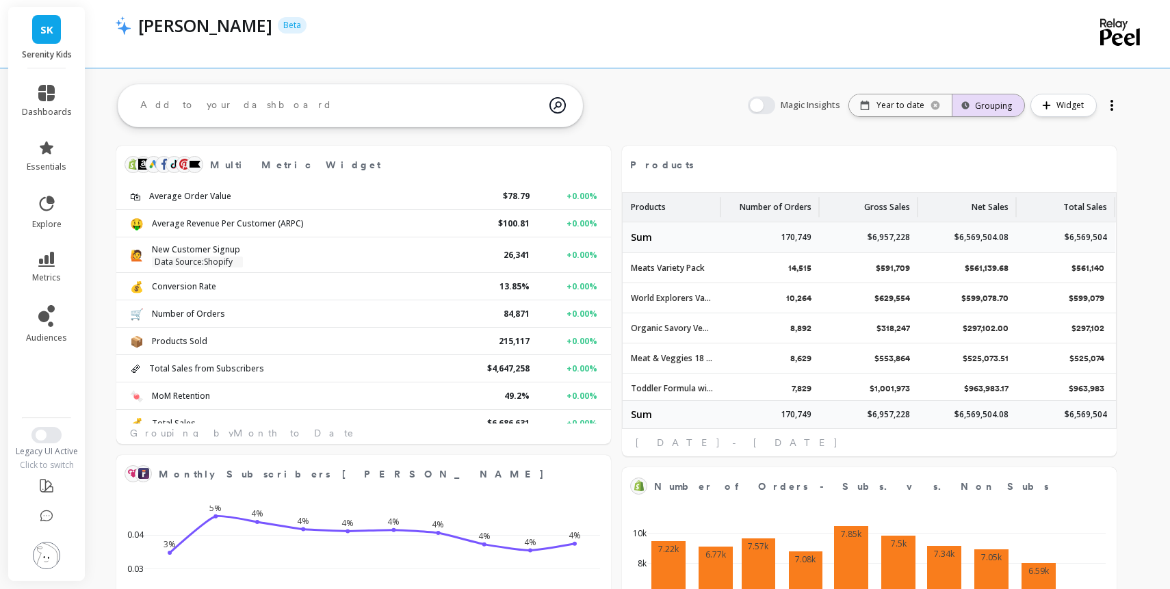
click at [966, 105] on div "Grouping" at bounding box center [988, 105] width 47 height 13
click at [954, 243] on div "Monthly" at bounding box center [967, 243] width 69 height 24
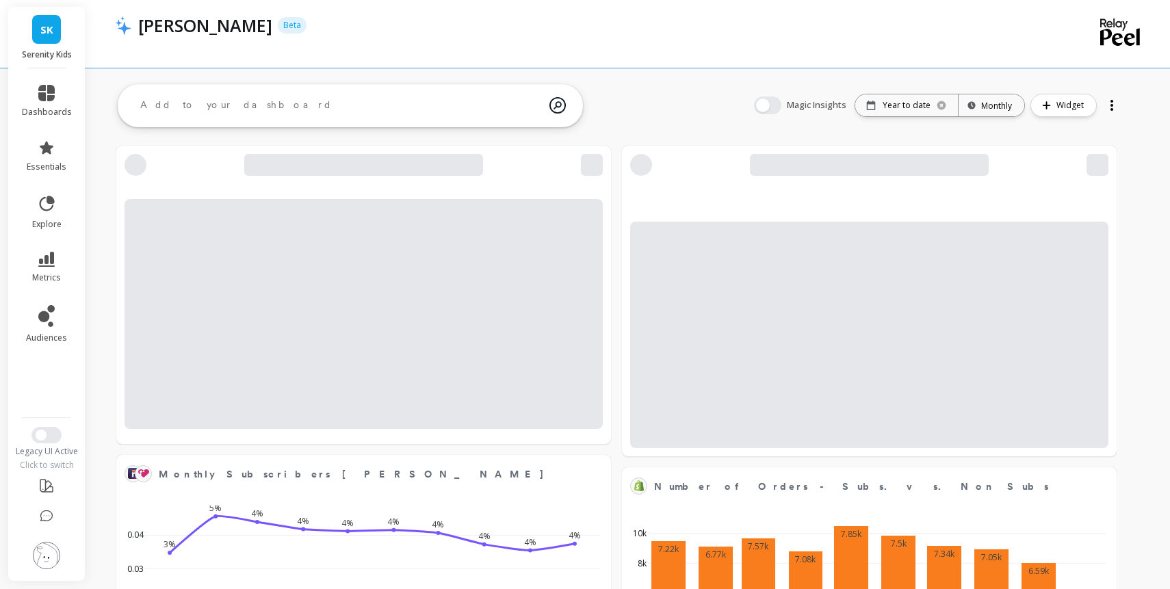
select select "sum"
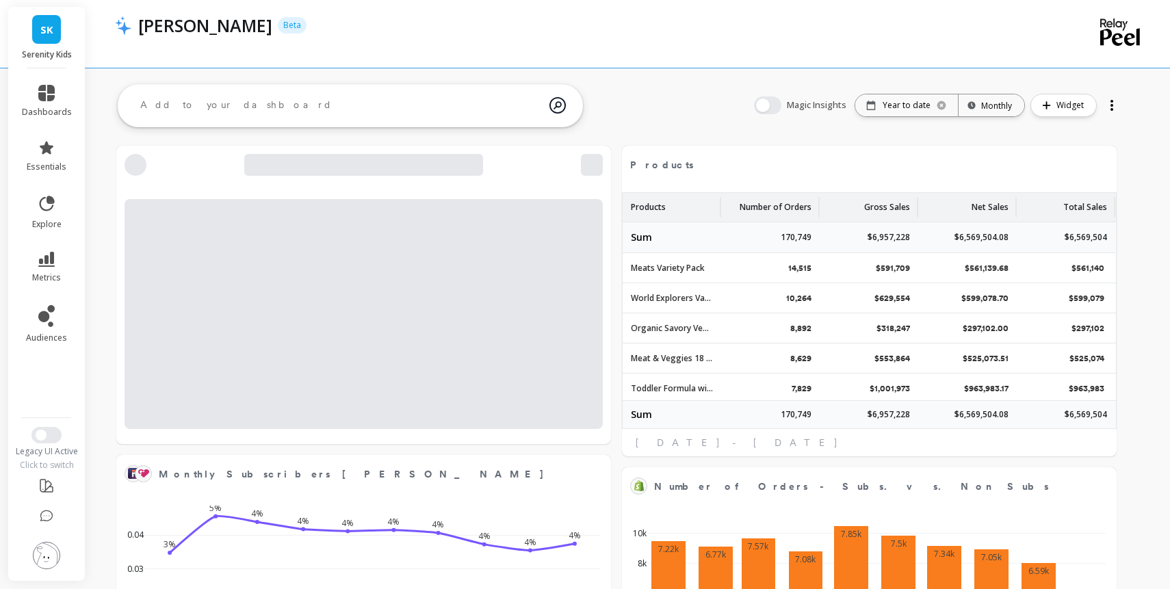
select select "sum"
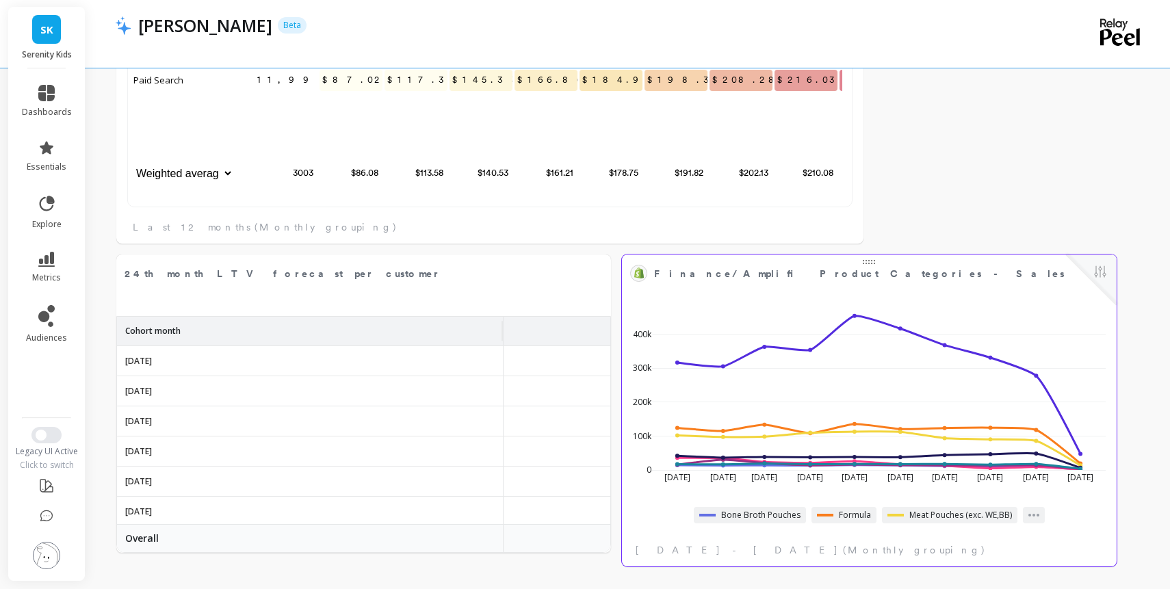
click at [1070, 294] on div "[DATE] [DATE] [DATE] [DATE] [DATE] [DATE] [DATE] [DATE] [DATE] [DATE] 0 100k 20…" at bounding box center [869, 389] width 487 height 201
click at [1109, 276] on button at bounding box center [1100, 272] width 16 height 19
select select "sum"
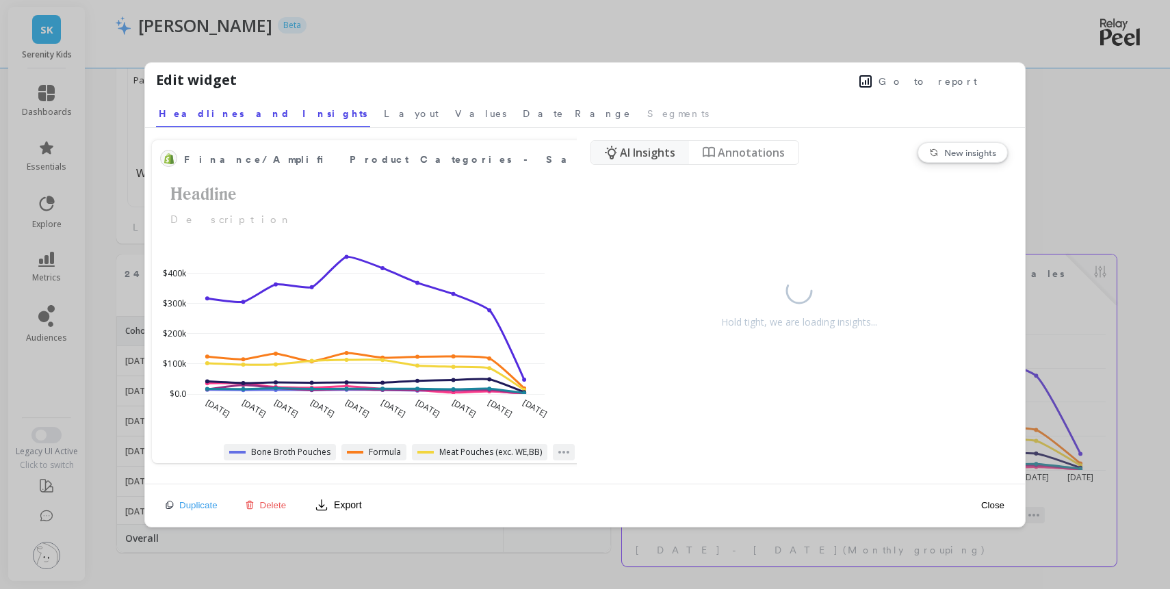
select select "sum"
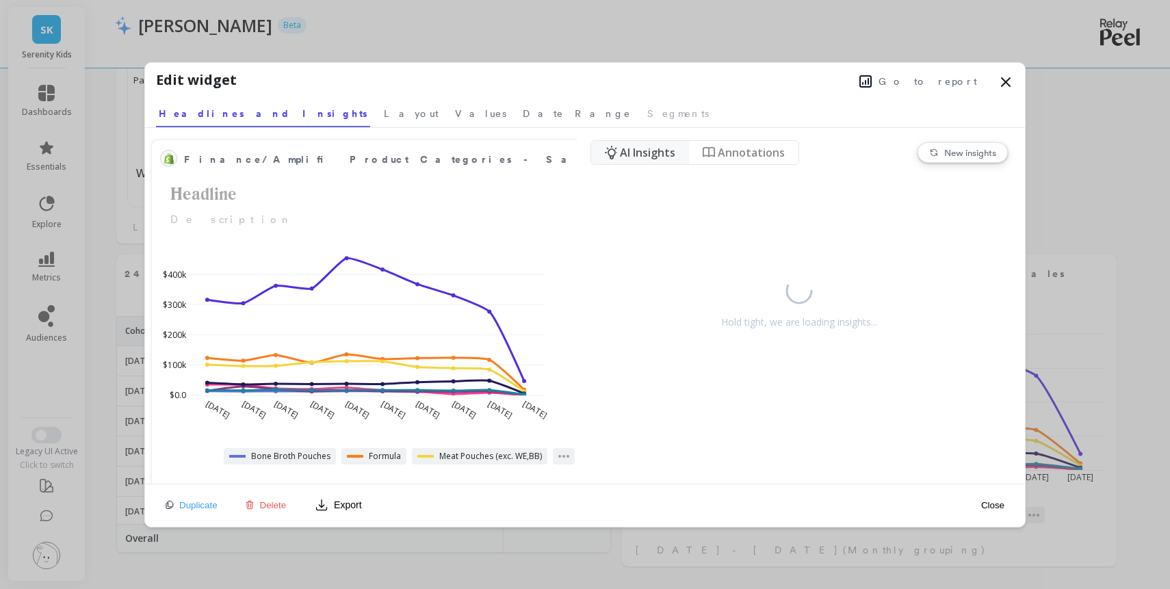
select select "sum"
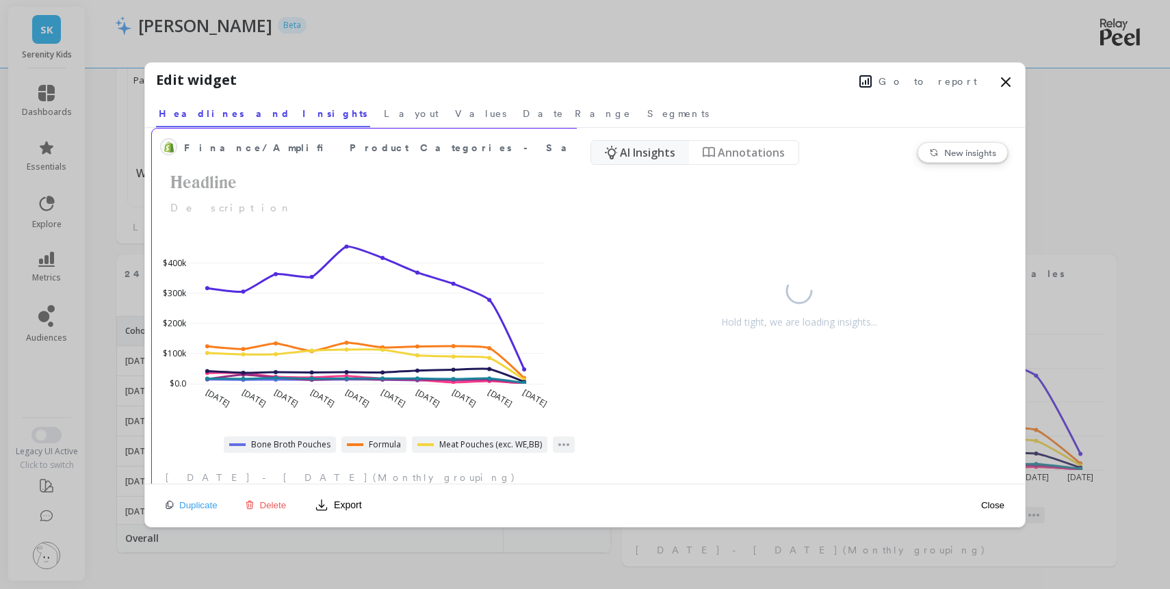
scroll to position [6, 0]
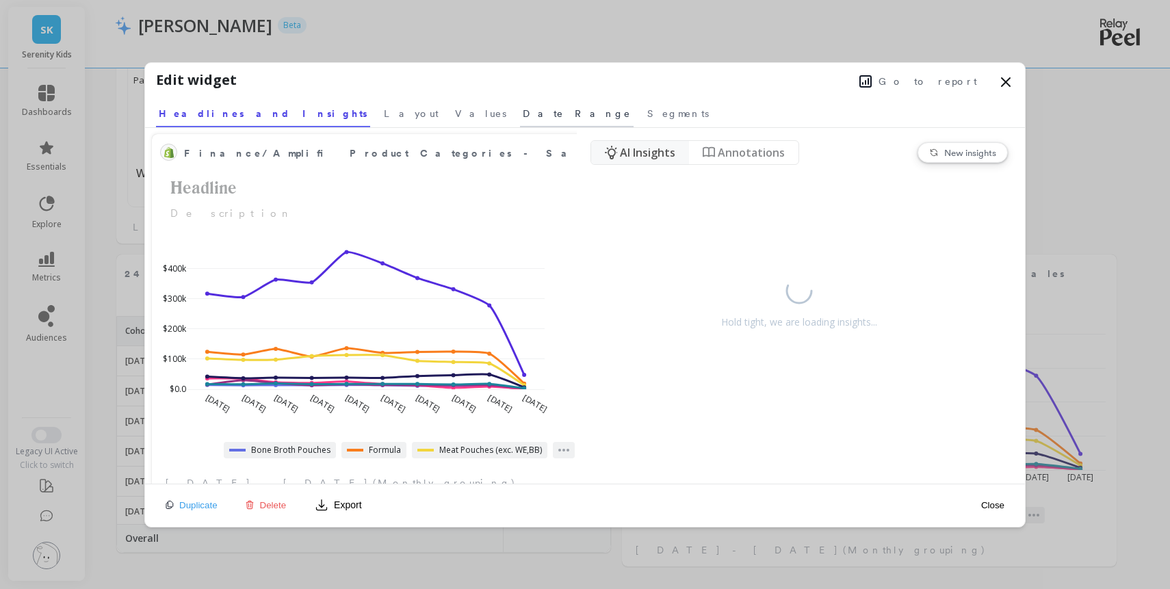
click at [523, 120] on span "Date Range" at bounding box center [577, 114] width 108 height 14
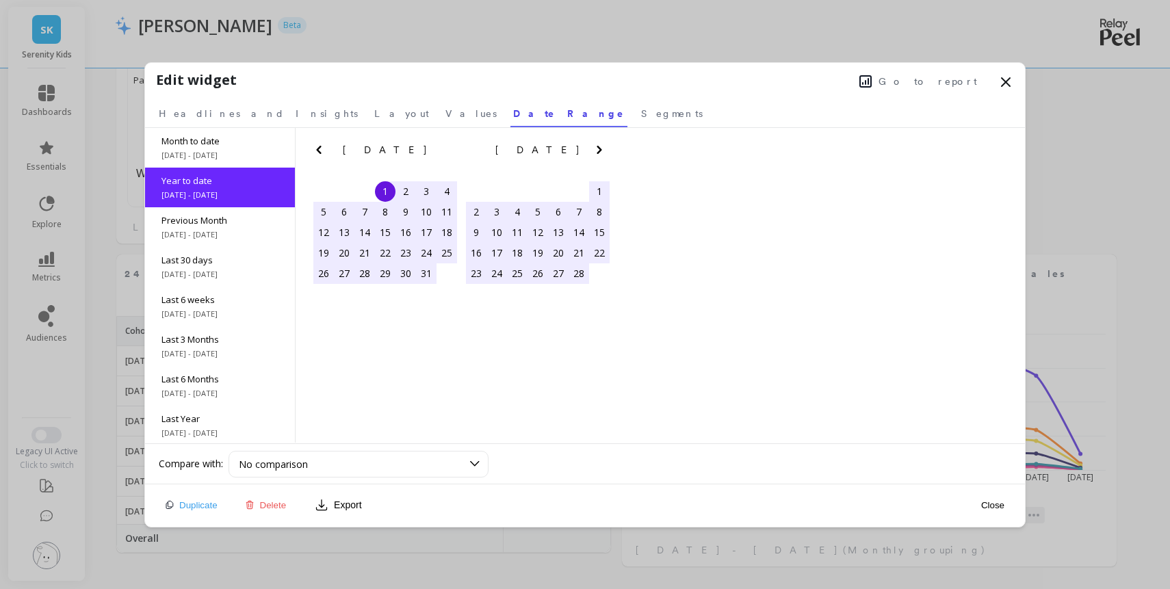
click at [608, 158] on icon "Next Month" at bounding box center [599, 150] width 16 height 16
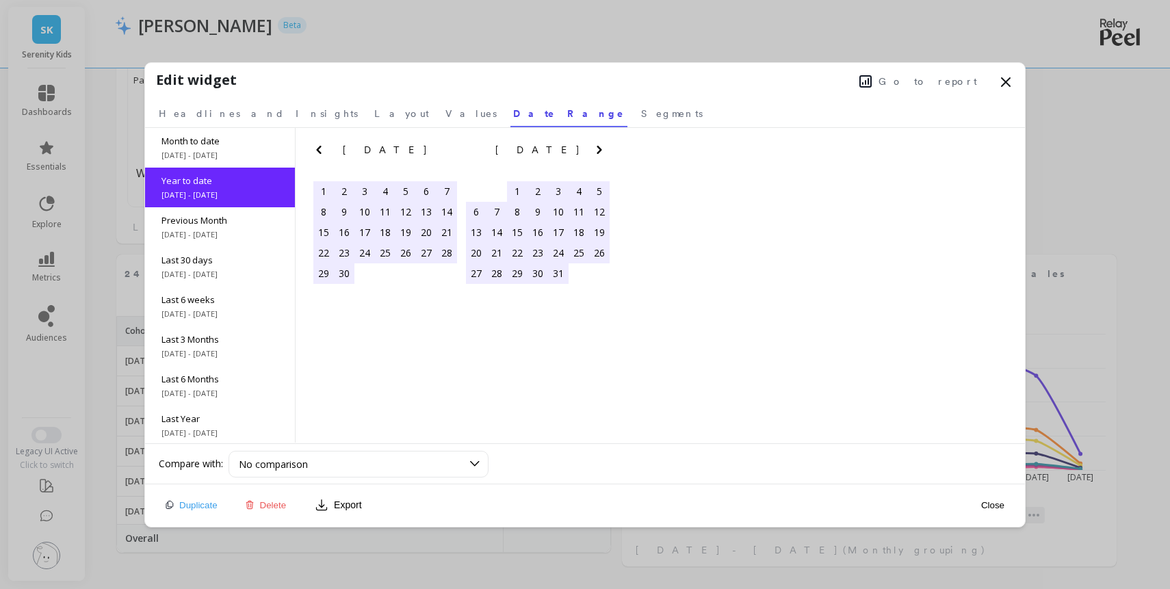
click at [608, 158] on icon "Next Month" at bounding box center [599, 150] width 16 height 16
select select "sum"
click at [524, 284] on div "30" at bounding box center [517, 273] width 21 height 21
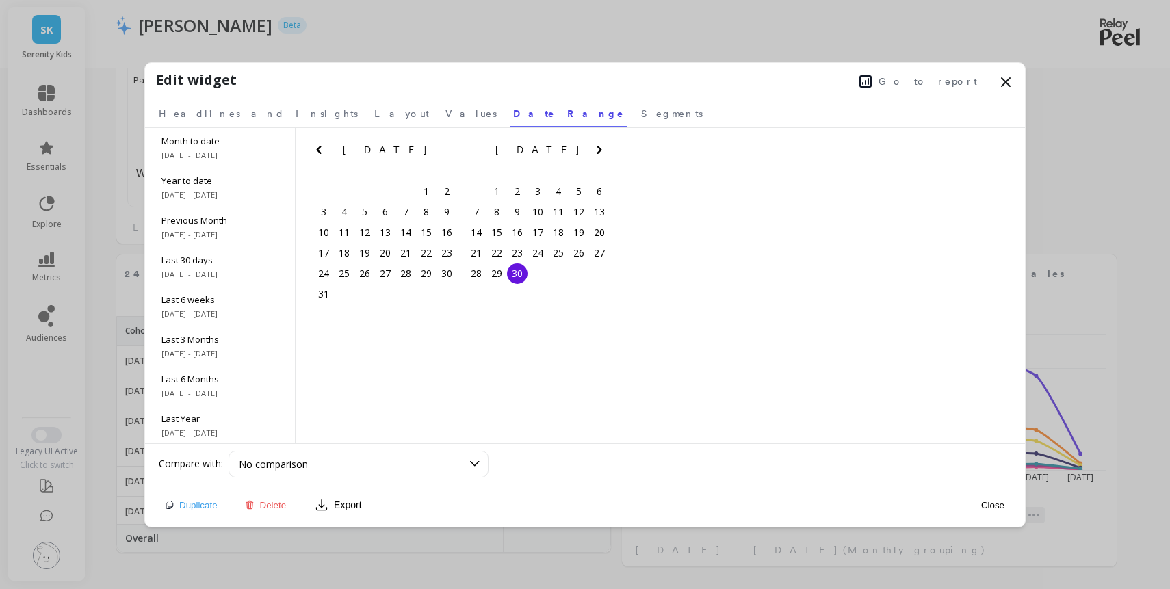
click at [321, 154] on icon "Previous Month" at bounding box center [318, 150] width 5 height 8
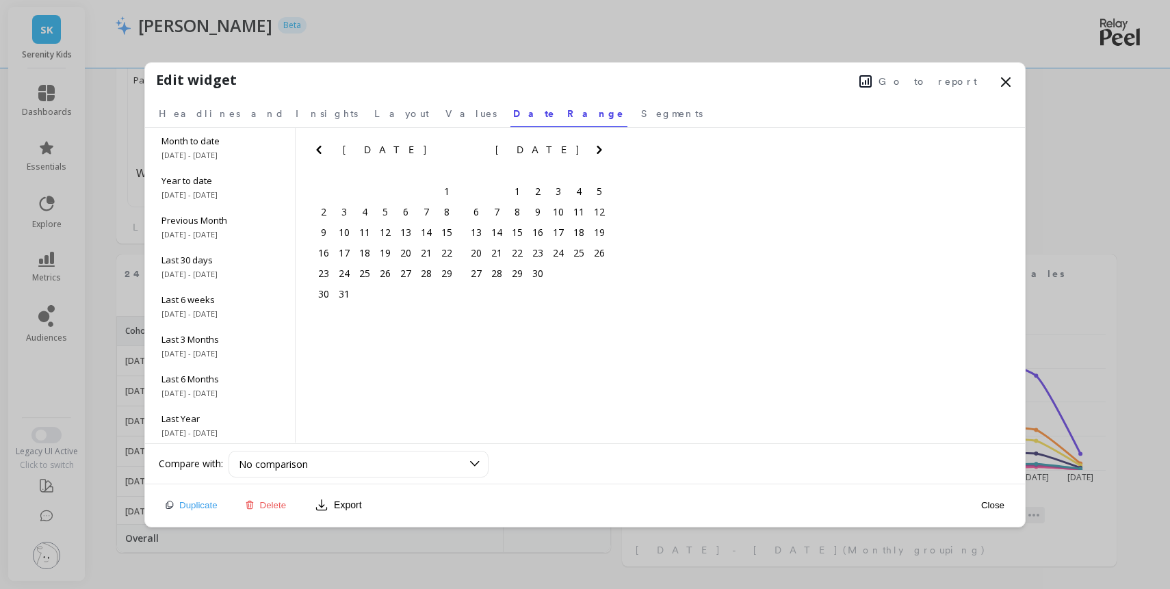
click at [321, 154] on icon "Previous Month" at bounding box center [318, 150] width 5 height 8
click at [392, 202] on div "1" at bounding box center [385, 191] width 21 height 21
click at [604, 158] on icon "Next Month" at bounding box center [599, 150] width 16 height 16
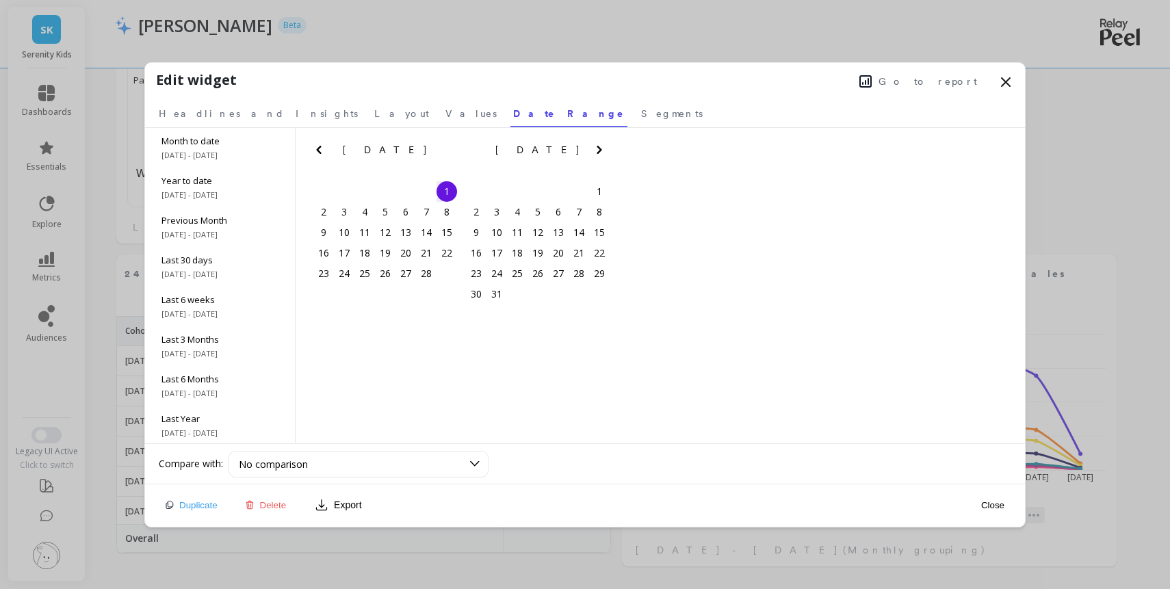
click at [604, 158] on icon "Next Month" at bounding box center [599, 150] width 16 height 16
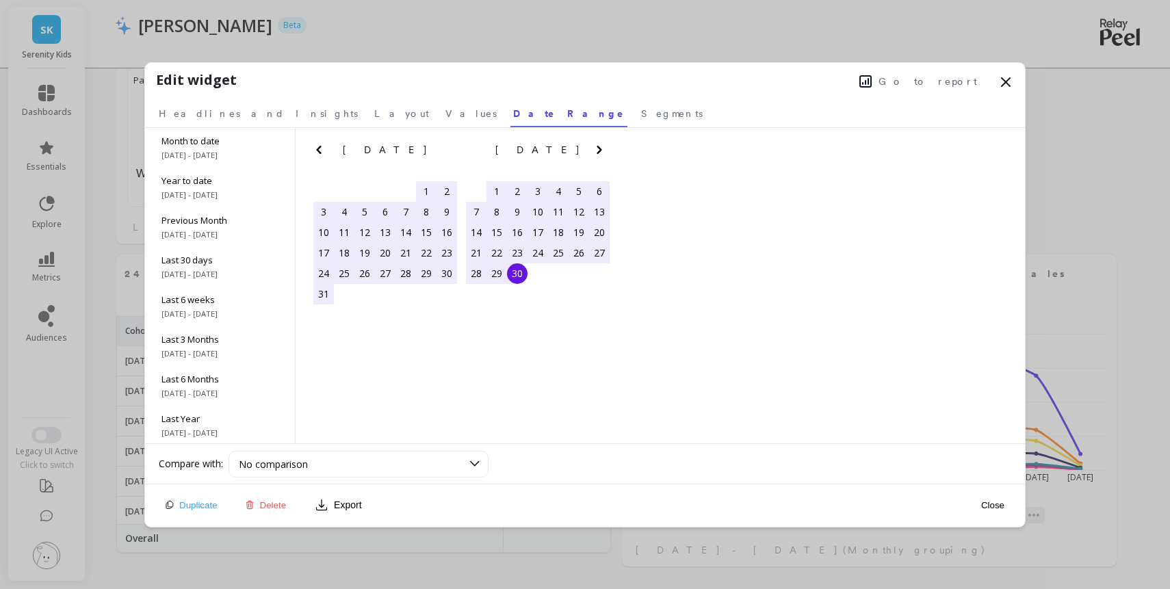
click at [526, 284] on div "30" at bounding box center [517, 273] width 21 height 21
click at [363, 471] on div "No comparison" at bounding box center [350, 464] width 223 height 13
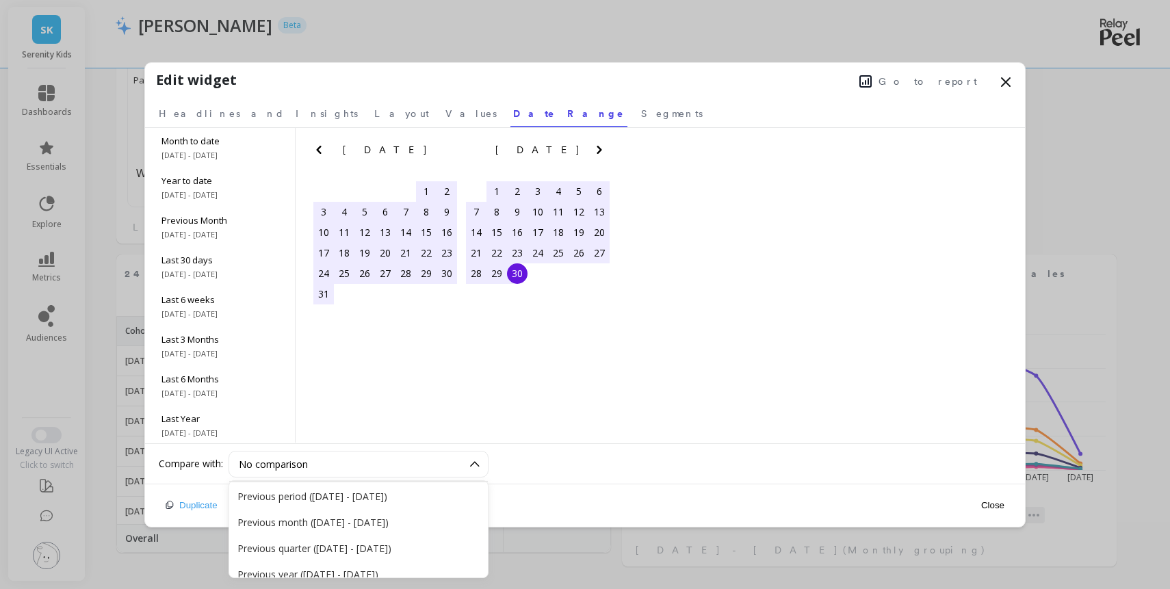
scroll to position [41, 0]
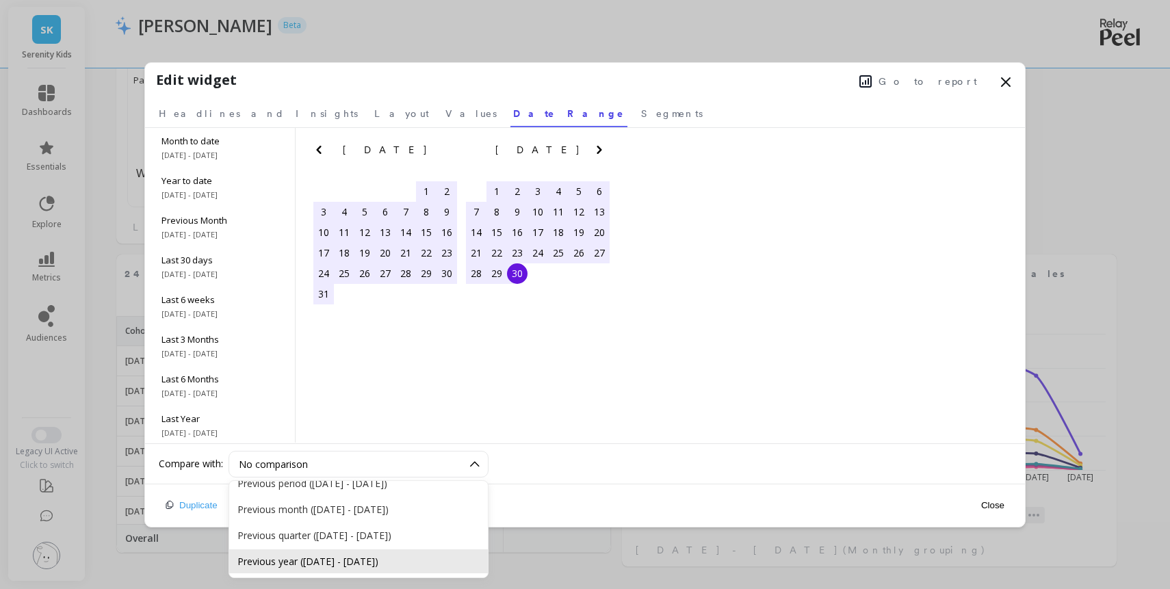
click at [383, 568] on div "Previous year ([DATE] - [DATE])" at bounding box center [358, 561] width 242 height 13
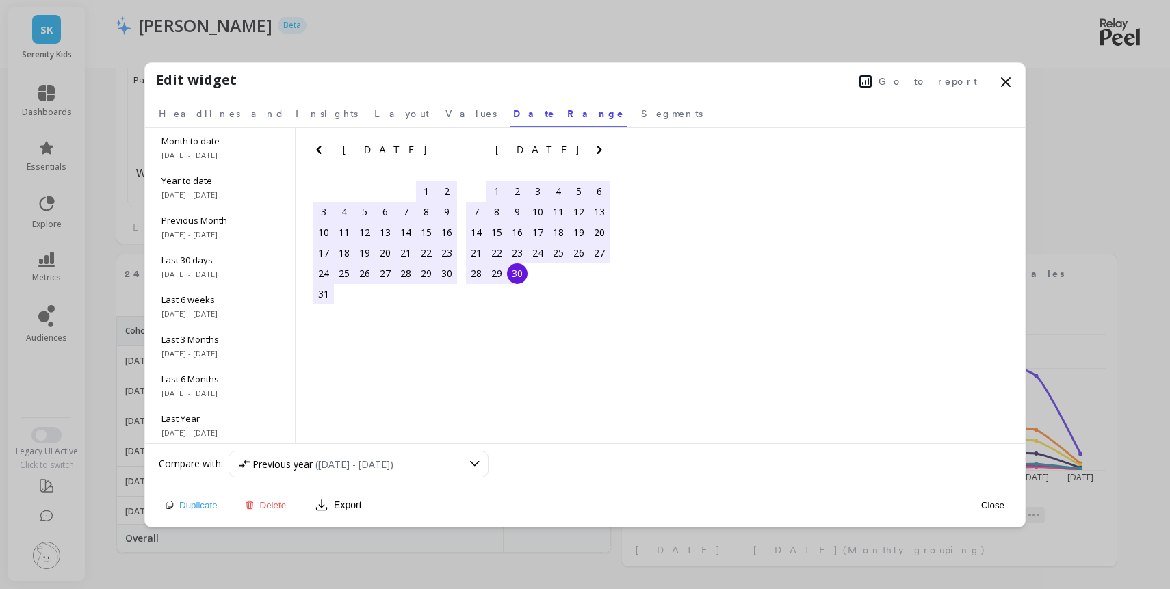
click at [1003, 83] on icon at bounding box center [1006, 82] width 16 height 16
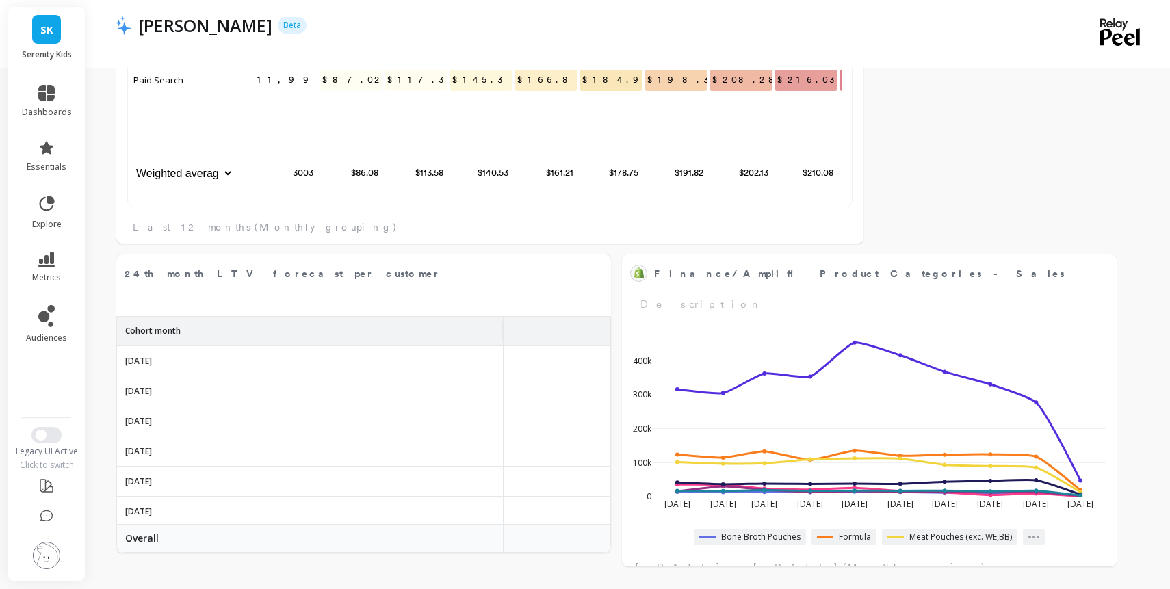
select select "sum"
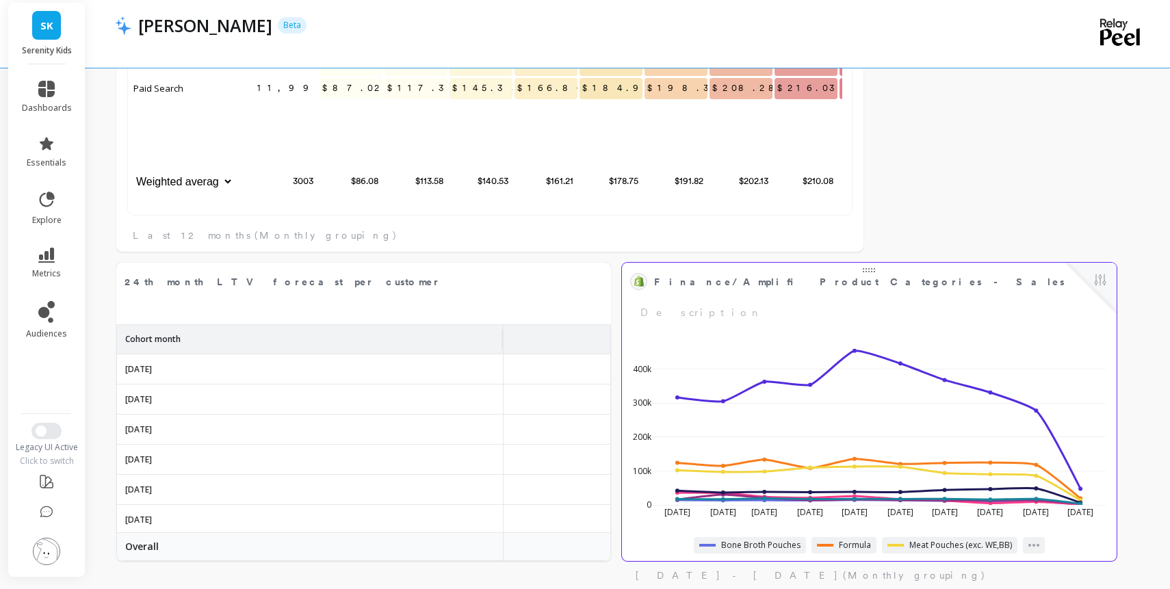
select select "sum"
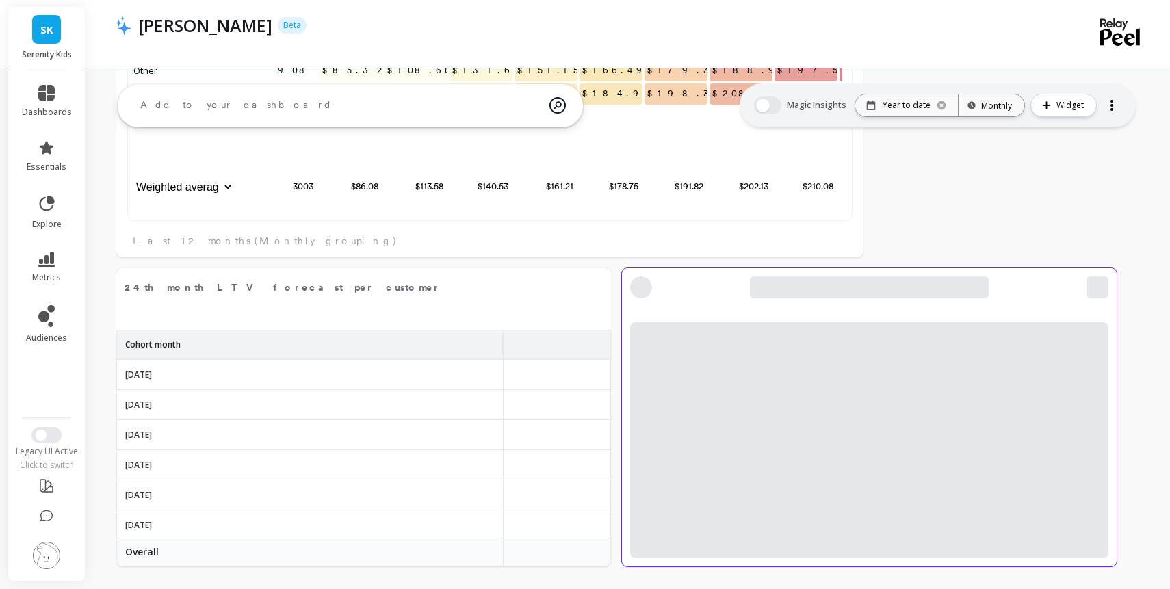
scroll to position [1, 1]
select select "sum"
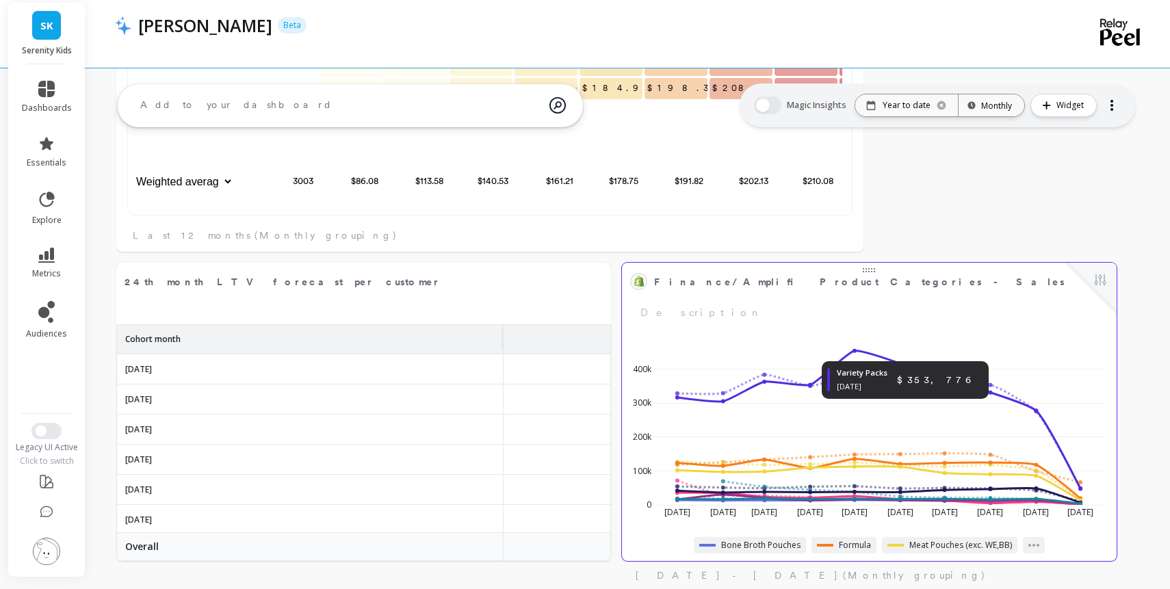
select select "sum"
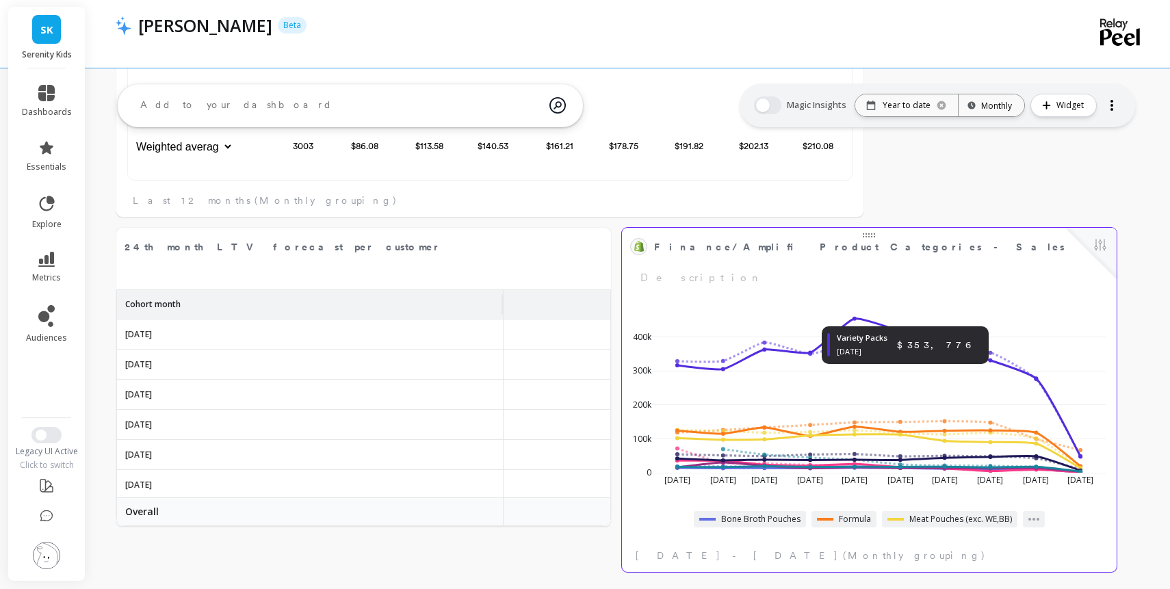
scroll to position [5331, 0]
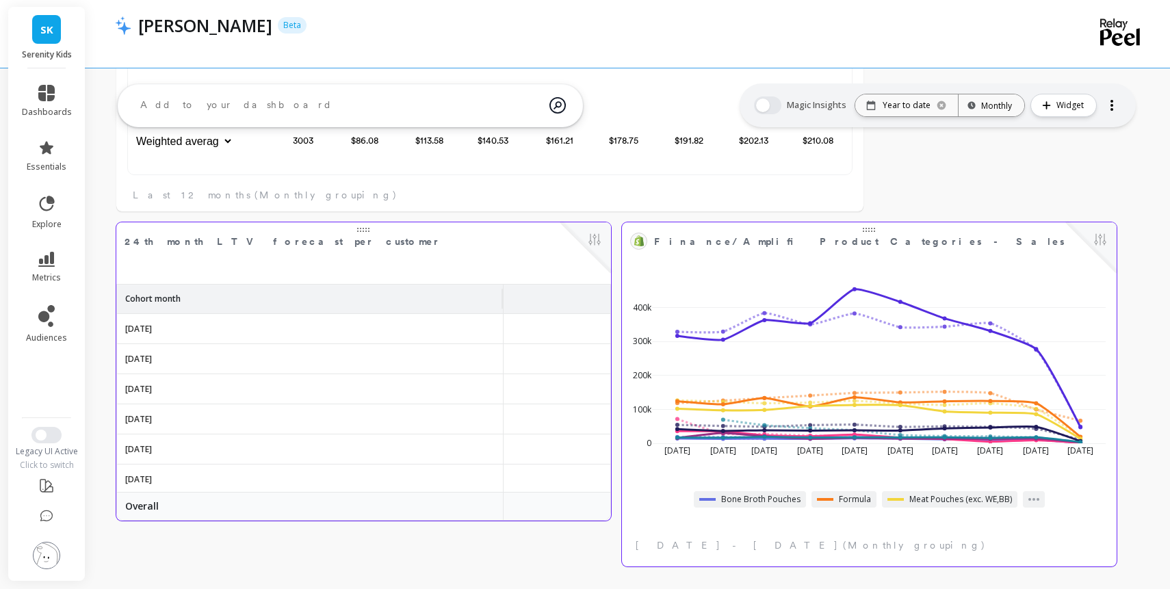
select select "sum"
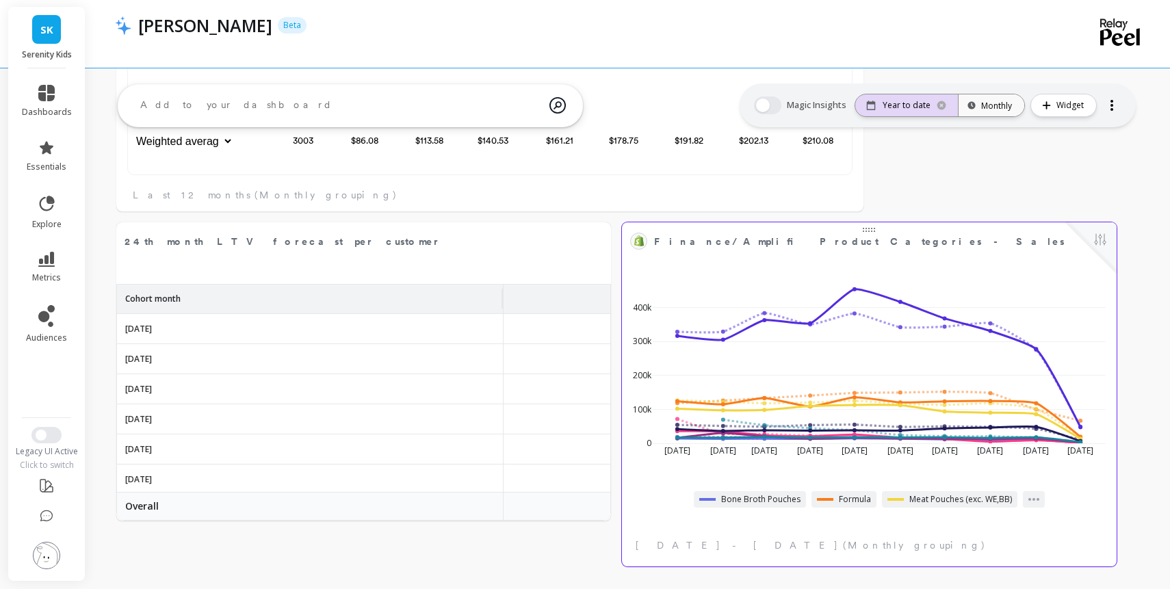
click at [883, 110] on p "Year to date" at bounding box center [907, 105] width 48 height 11
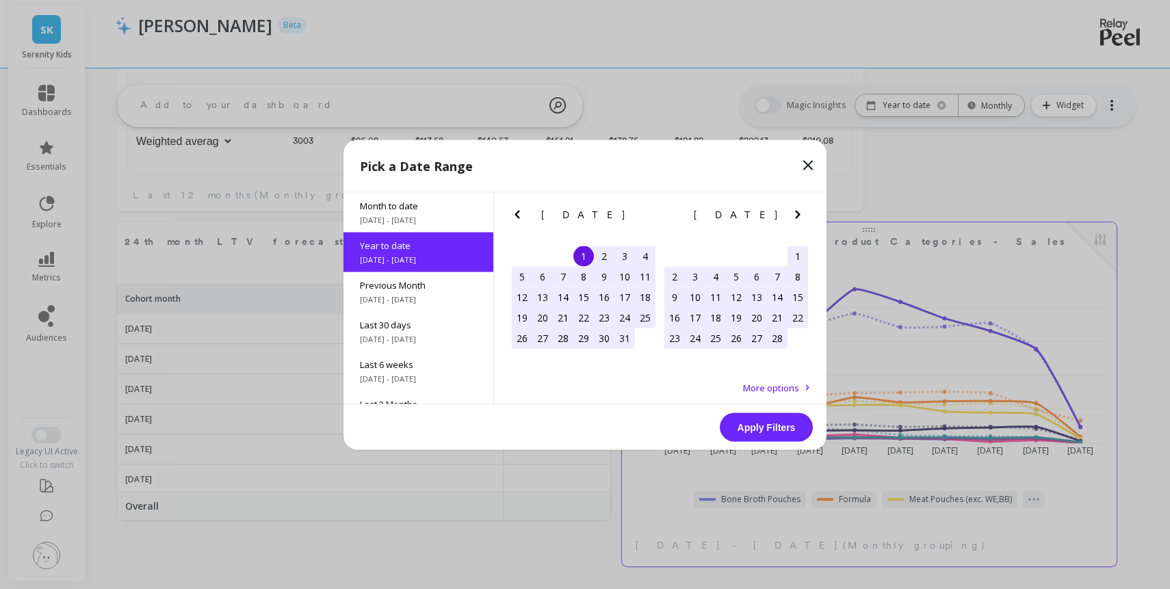
click at [580, 261] on div "1" at bounding box center [584, 256] width 21 height 21
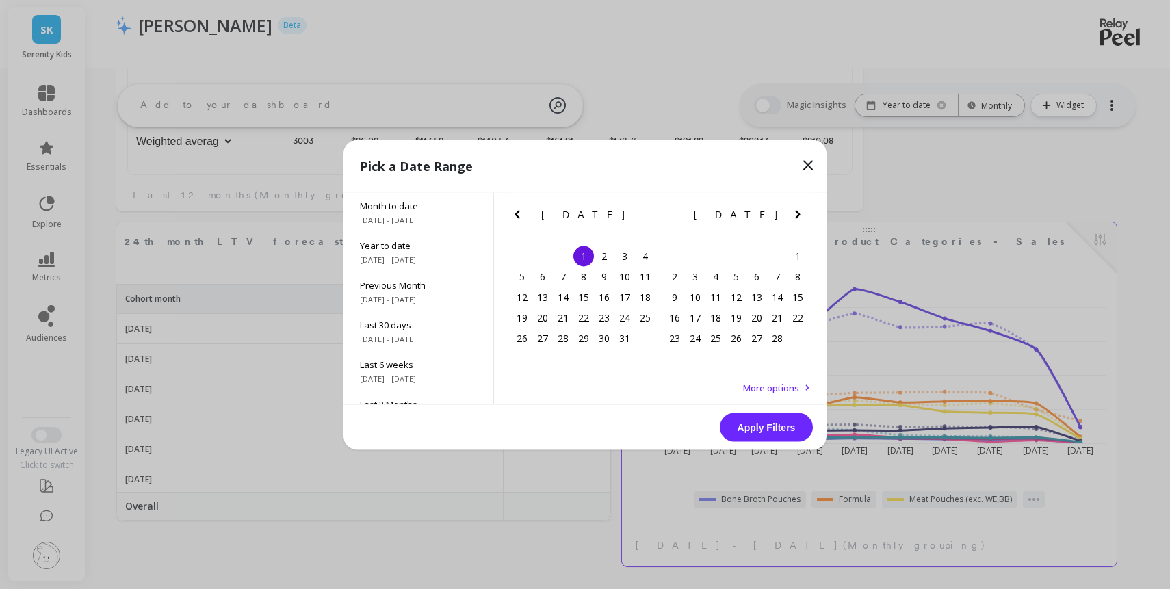
click at [800, 218] on icon "Next Month" at bounding box center [797, 214] width 5 height 8
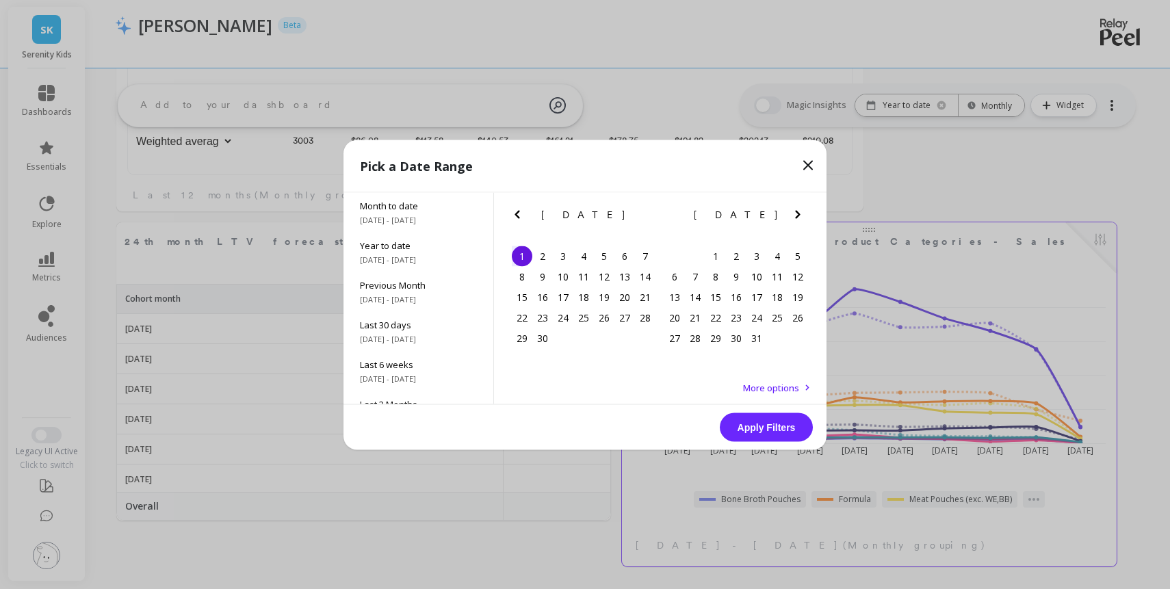
click at [800, 218] on icon "Next Month" at bounding box center [797, 214] width 5 height 8
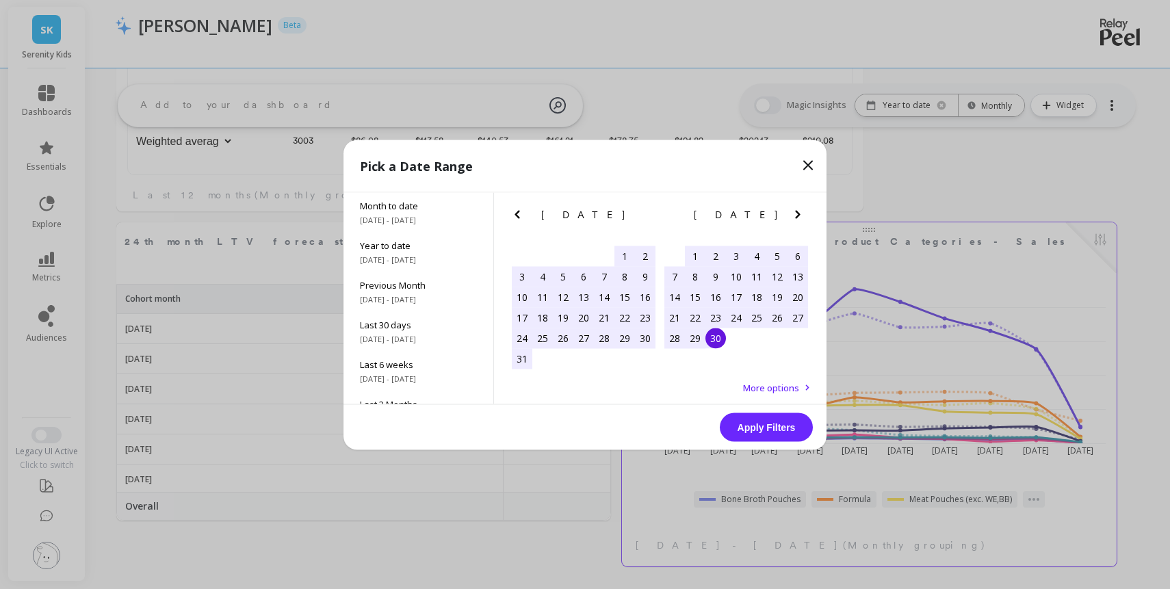
click at [718, 342] on div "30" at bounding box center [716, 338] width 21 height 21
click at [749, 433] on button "Apply Filters" at bounding box center [766, 427] width 93 height 29
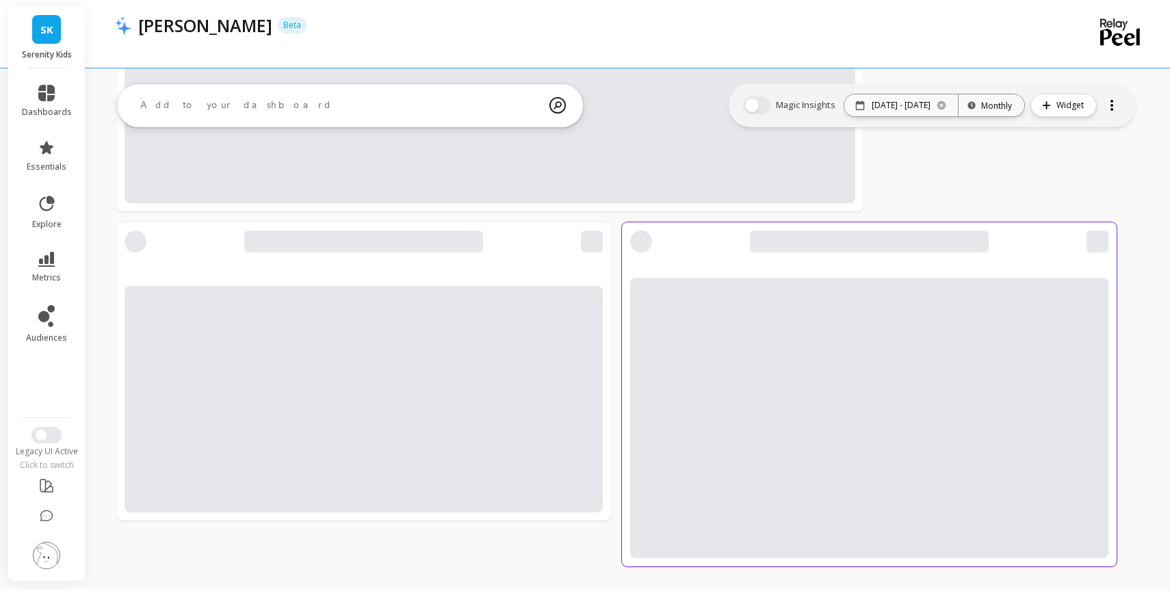
select select "sum"
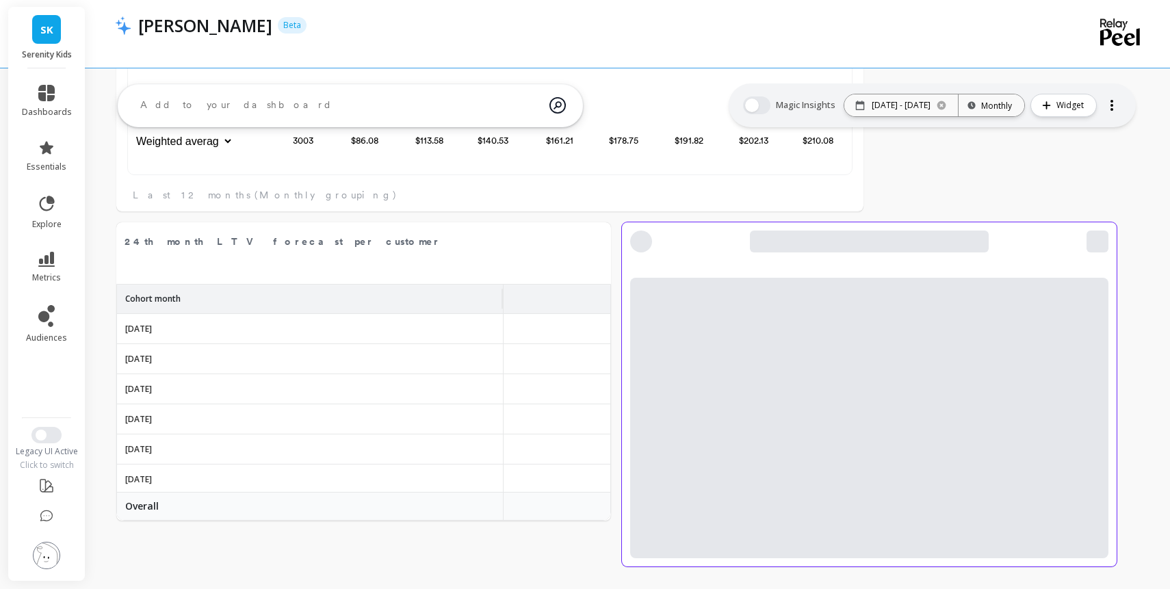
select select "sum"
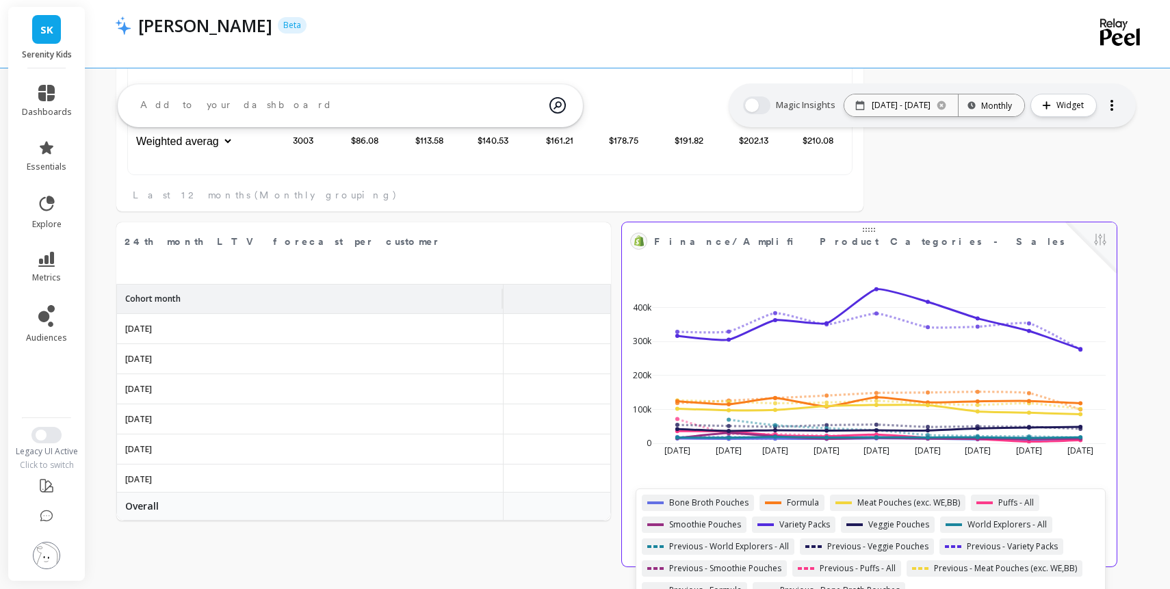
click at [966, 504] on div "Meat Pouches (exc. WE,BB)" at bounding box center [898, 503] width 136 height 16
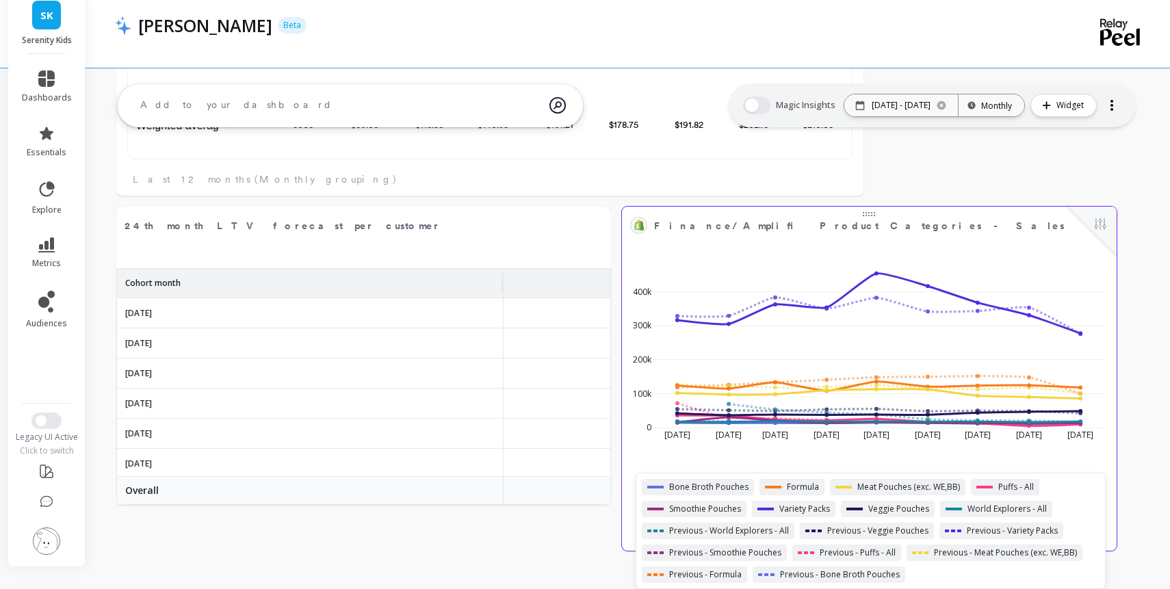
select select "sum"
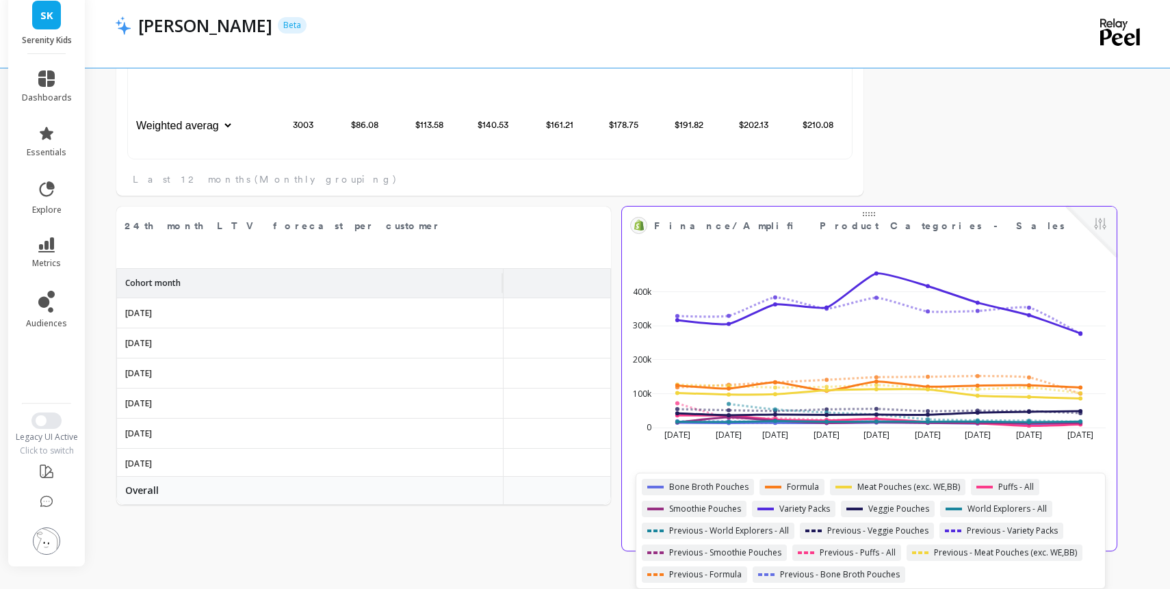
select select "sum"
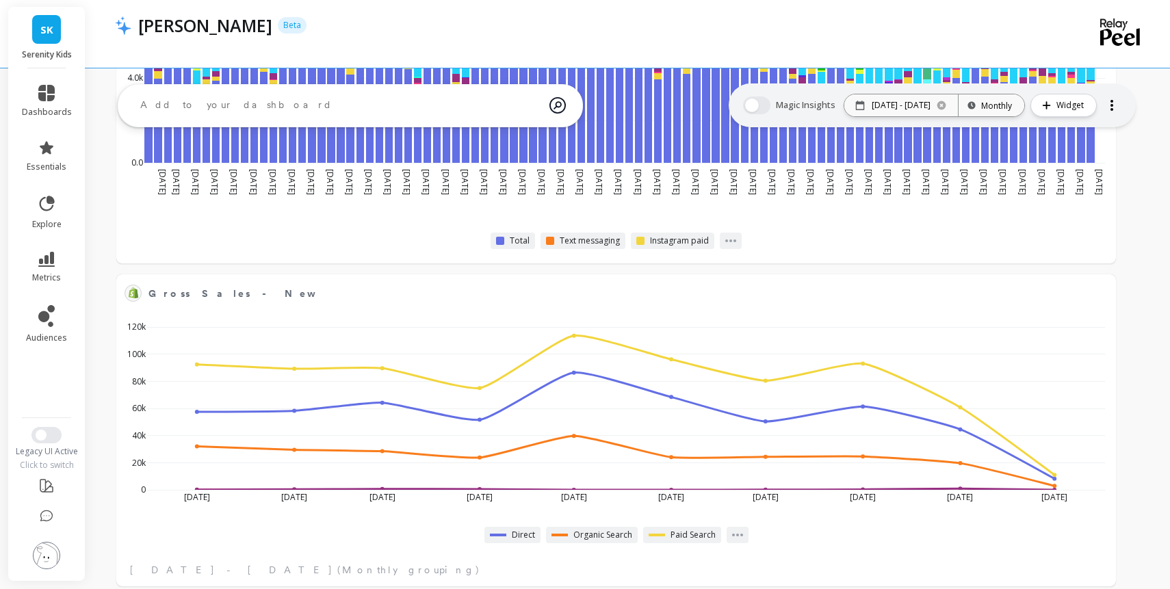
scroll to position [2883, 0]
